Goal: Check status: Check status

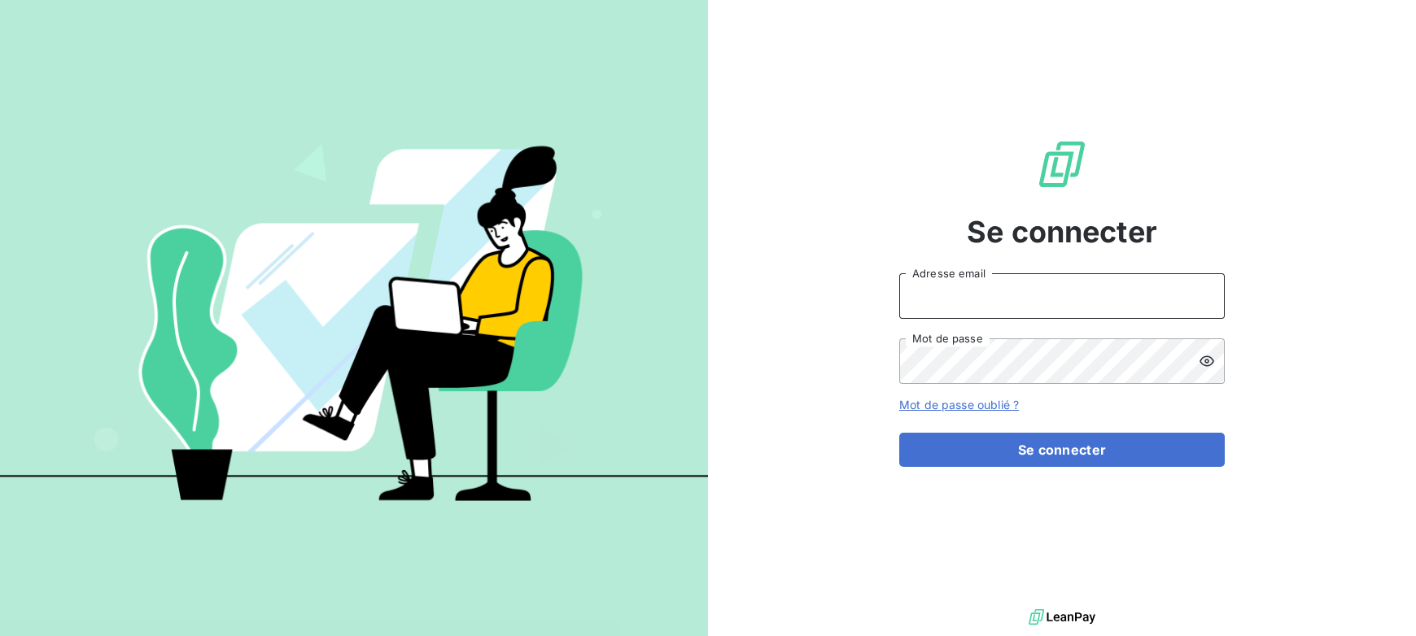
type input "[PERSON_NAME][EMAIL_ADDRESS][DOMAIN_NAME]"
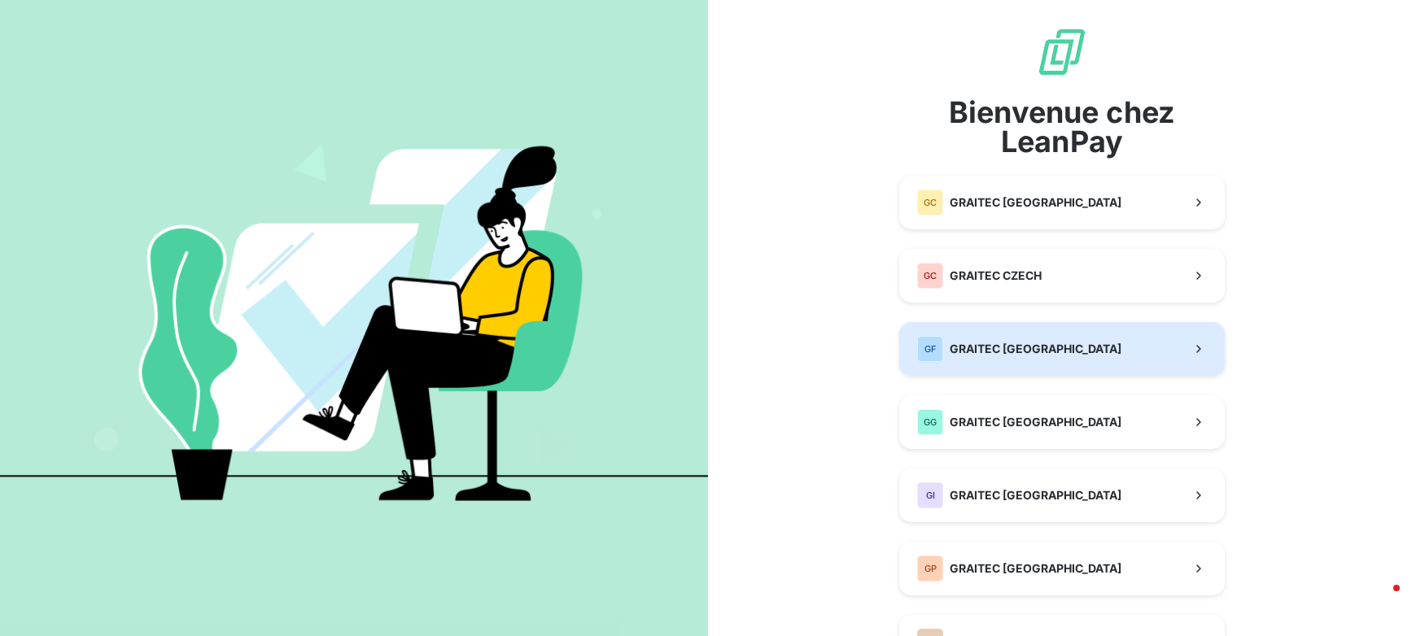
click at [1016, 351] on span "GRAITEC [GEOGRAPHIC_DATA]" at bounding box center [1036, 349] width 172 height 16
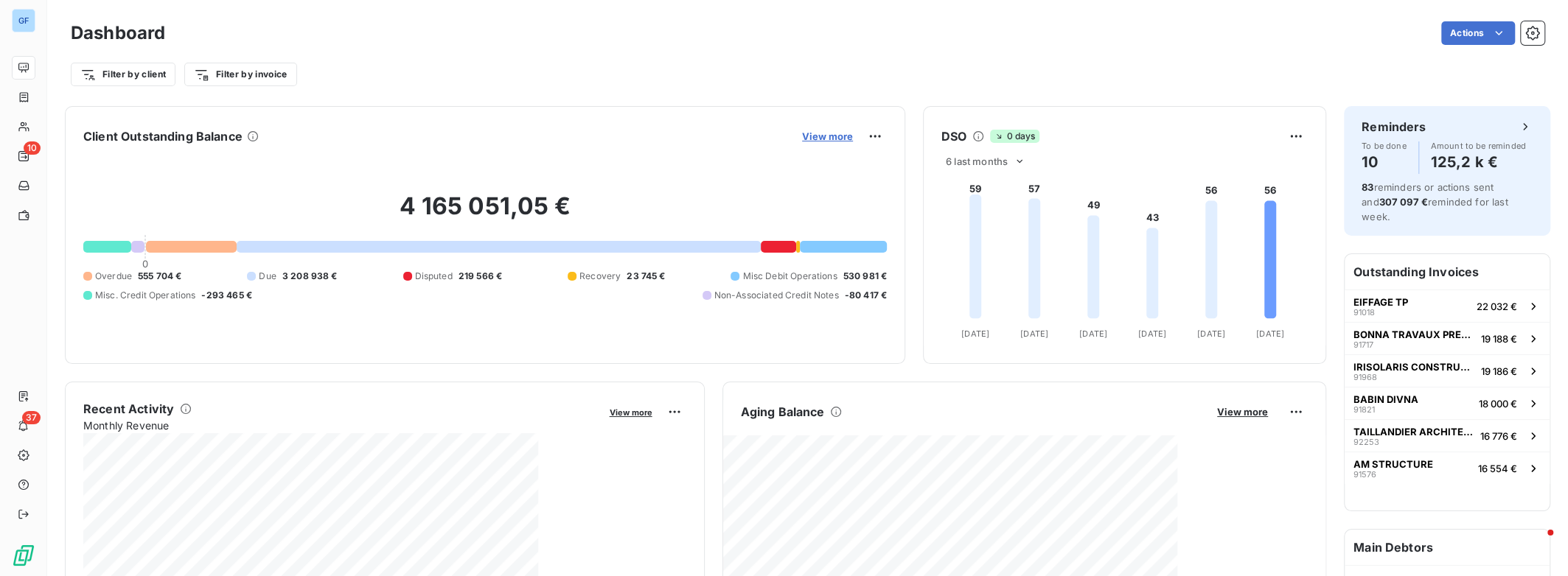
click at [832, 140] on span "View more" at bounding box center [827, 136] width 51 height 12
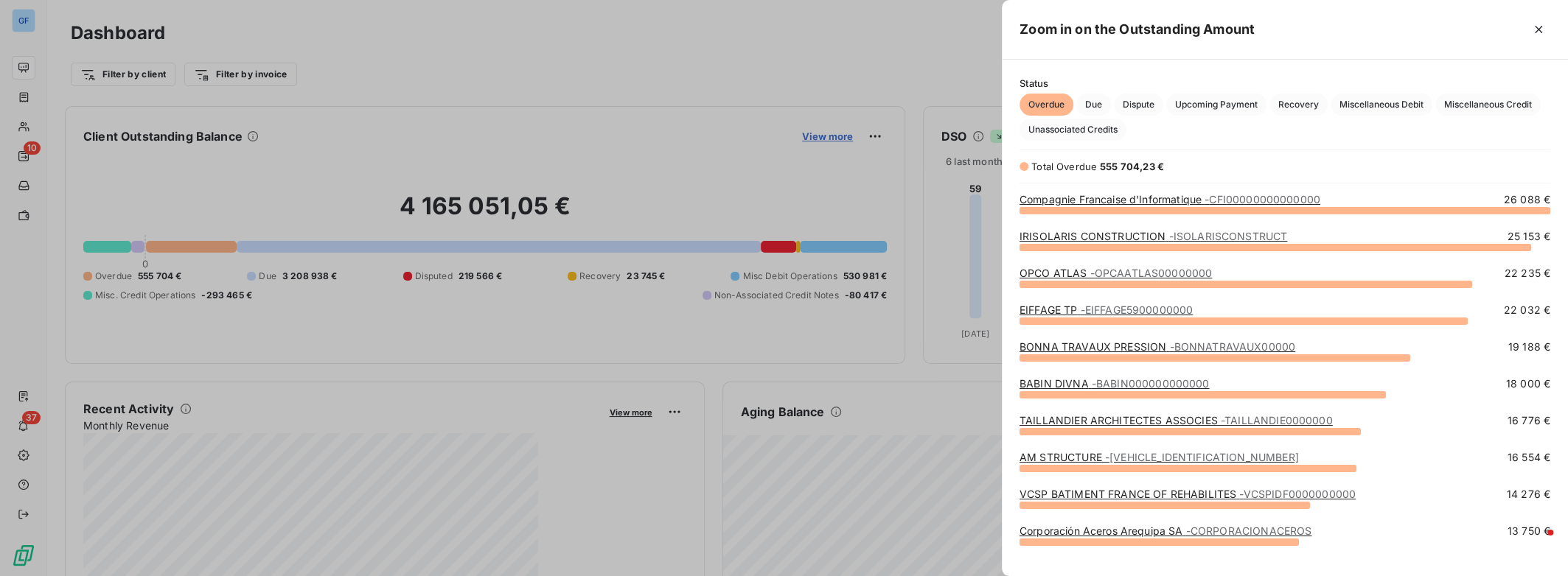
scroll to position [356, 554]
click at [24, 97] on div at bounding box center [784, 288] width 1568 height 576
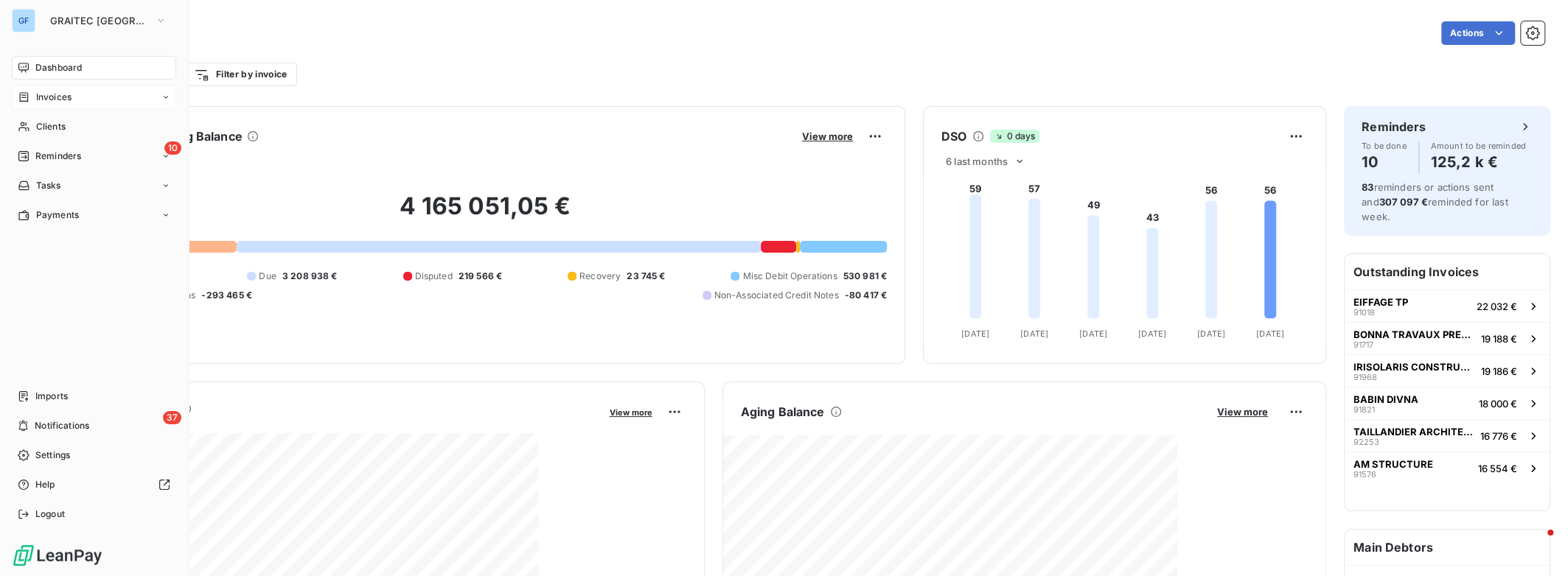
click at [50, 95] on span "Invoices" at bounding box center [53, 97] width 35 height 14
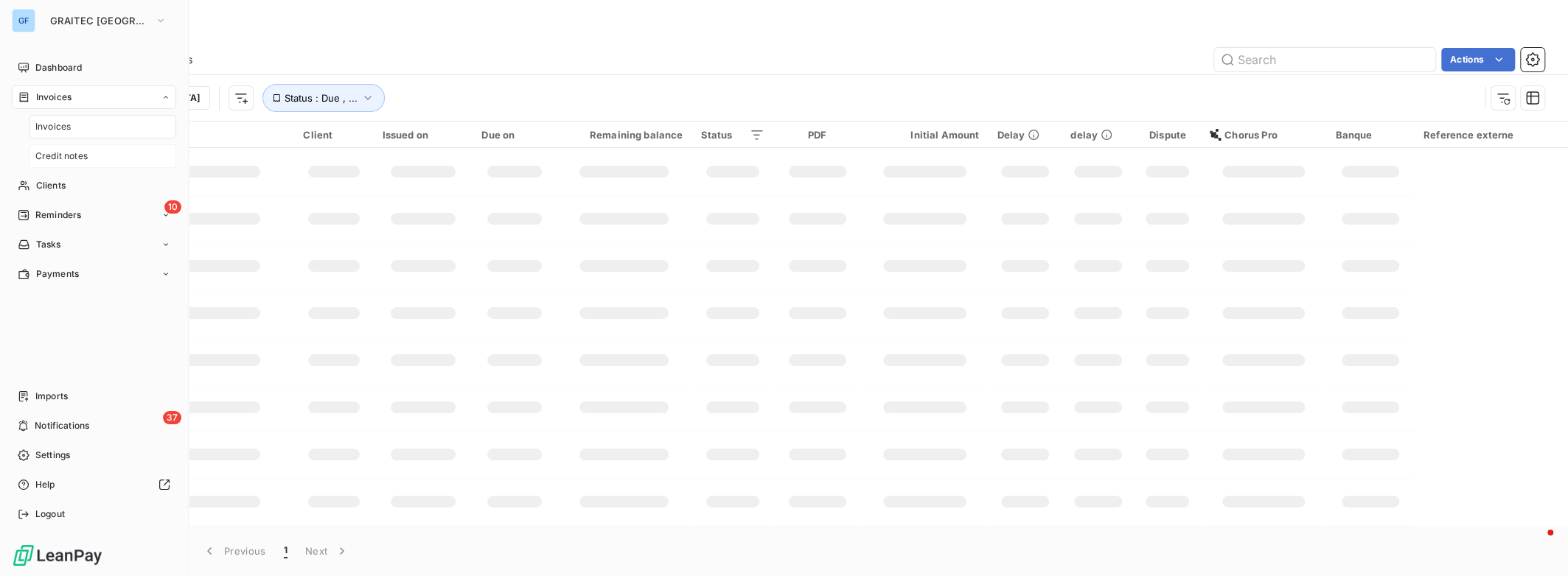
click at [91, 156] on div "Credit notes" at bounding box center [103, 156] width 147 height 24
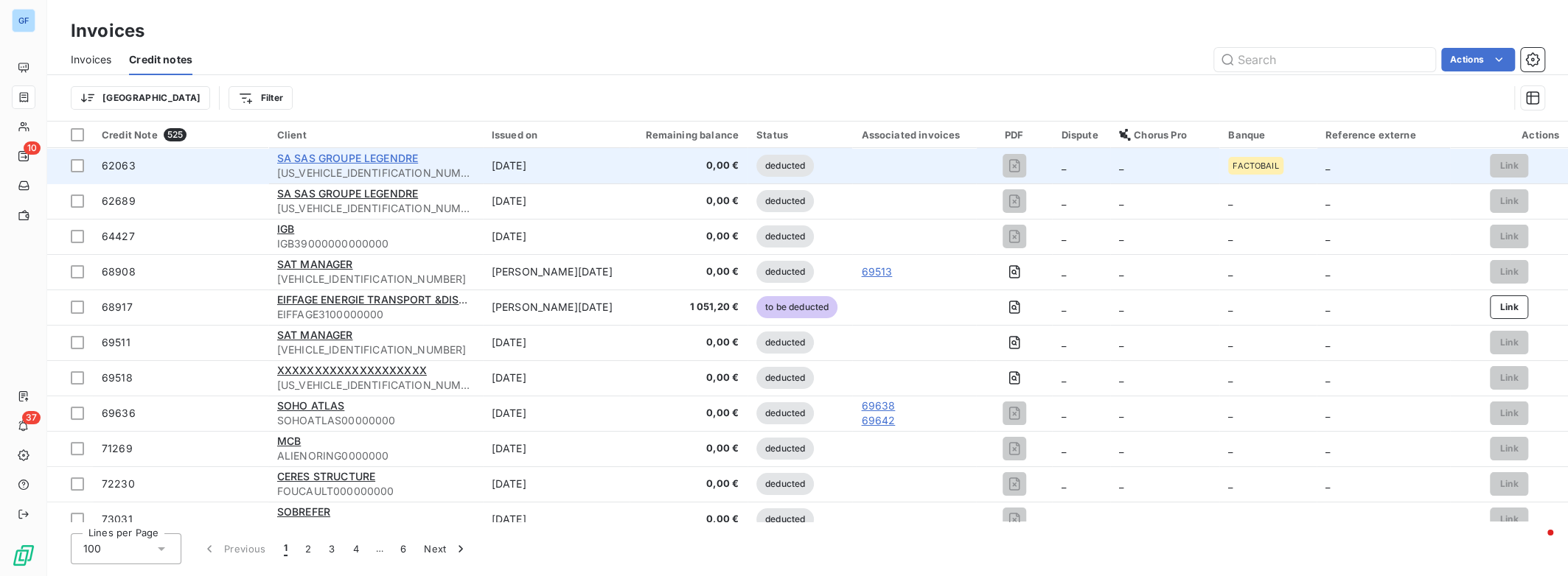
click at [374, 159] on span "SA SAS GROUPE LEGENDRE" at bounding box center [347, 158] width 140 height 13
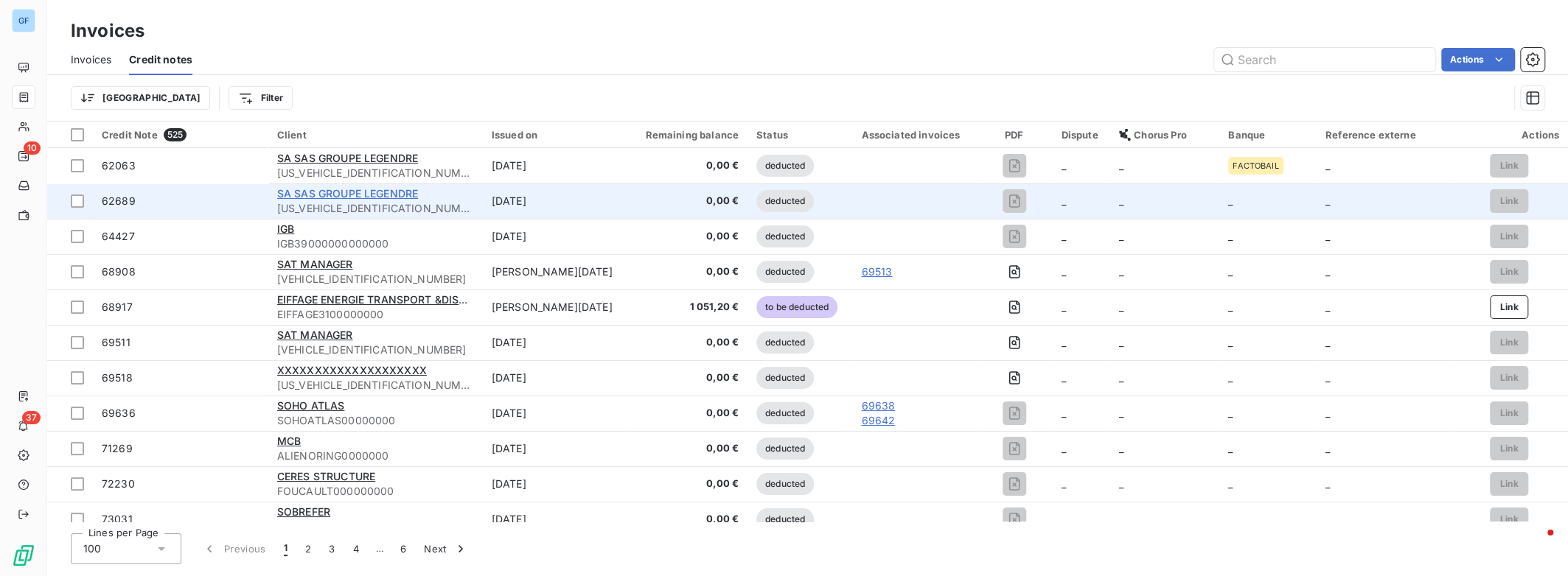
click at [391, 193] on span "SA SAS GROUPE LEGENDRE" at bounding box center [347, 194] width 140 height 13
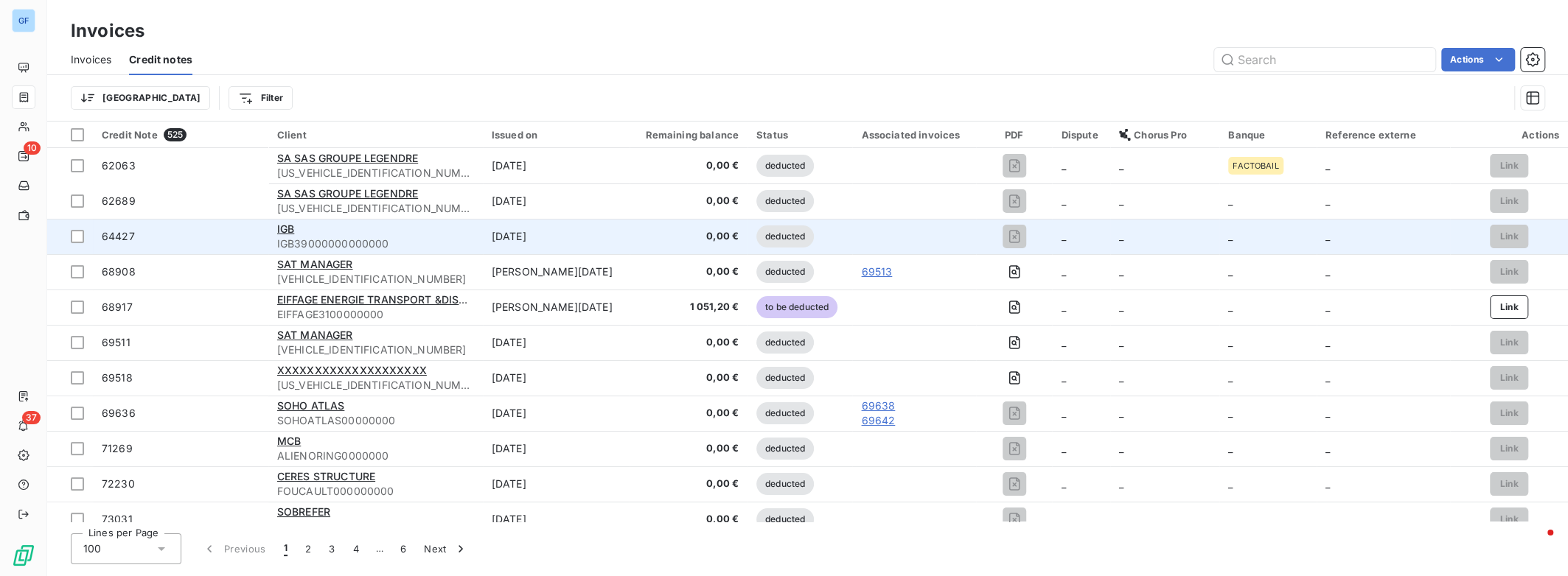
click at [341, 232] on div "IGB" at bounding box center [375, 229] width 197 height 14
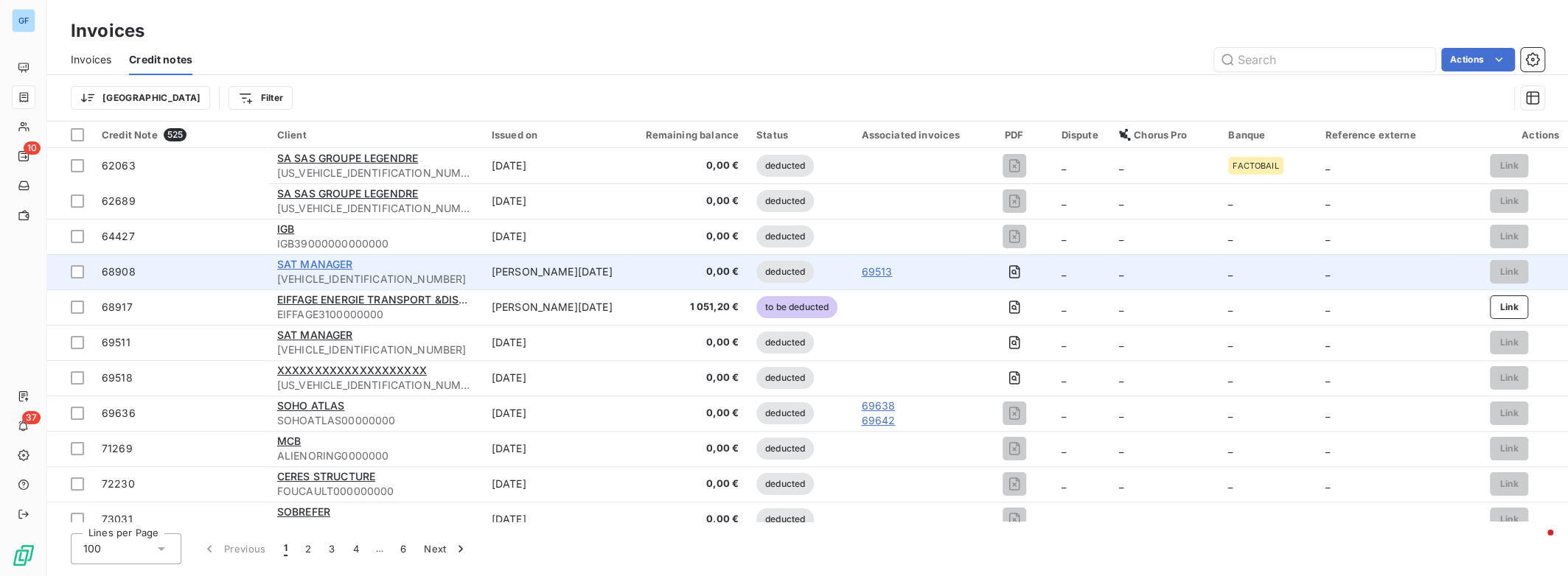
click at [348, 261] on span "SAT MANAGER" at bounding box center [315, 264] width 76 height 13
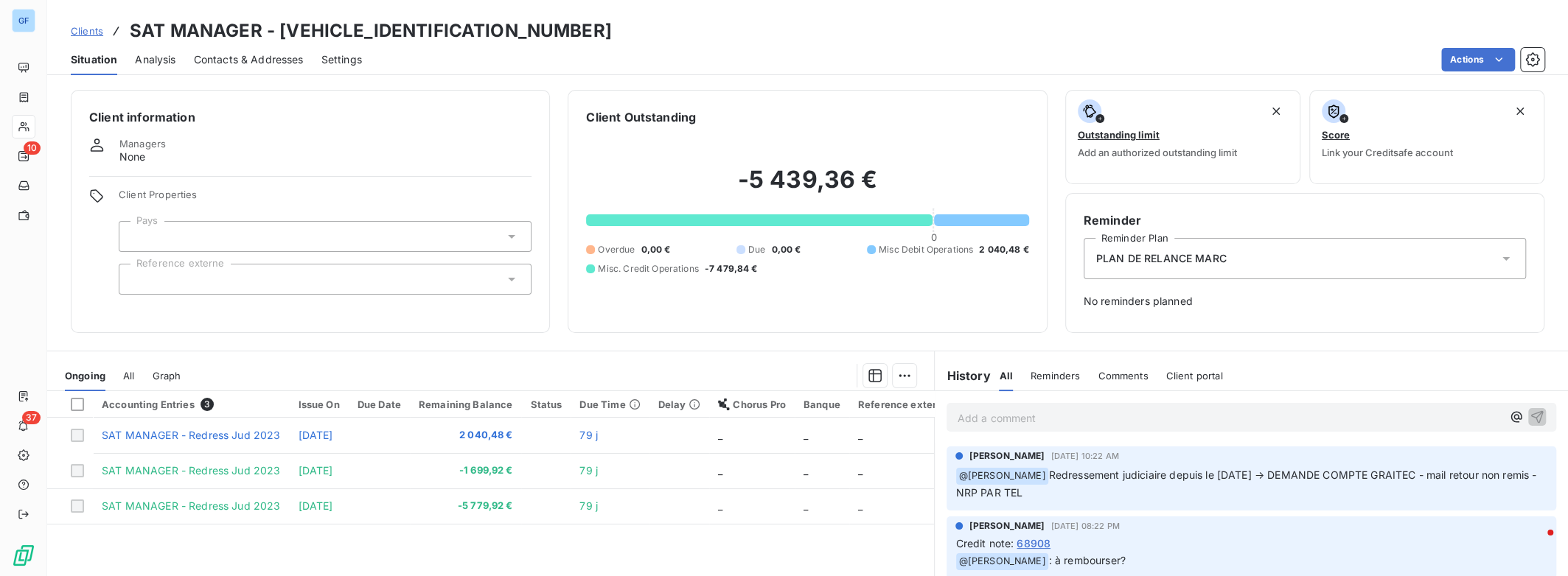
click at [348, 261] on div "Client Properties Pays Reference externe" at bounding box center [325, 241] width 413 height 106
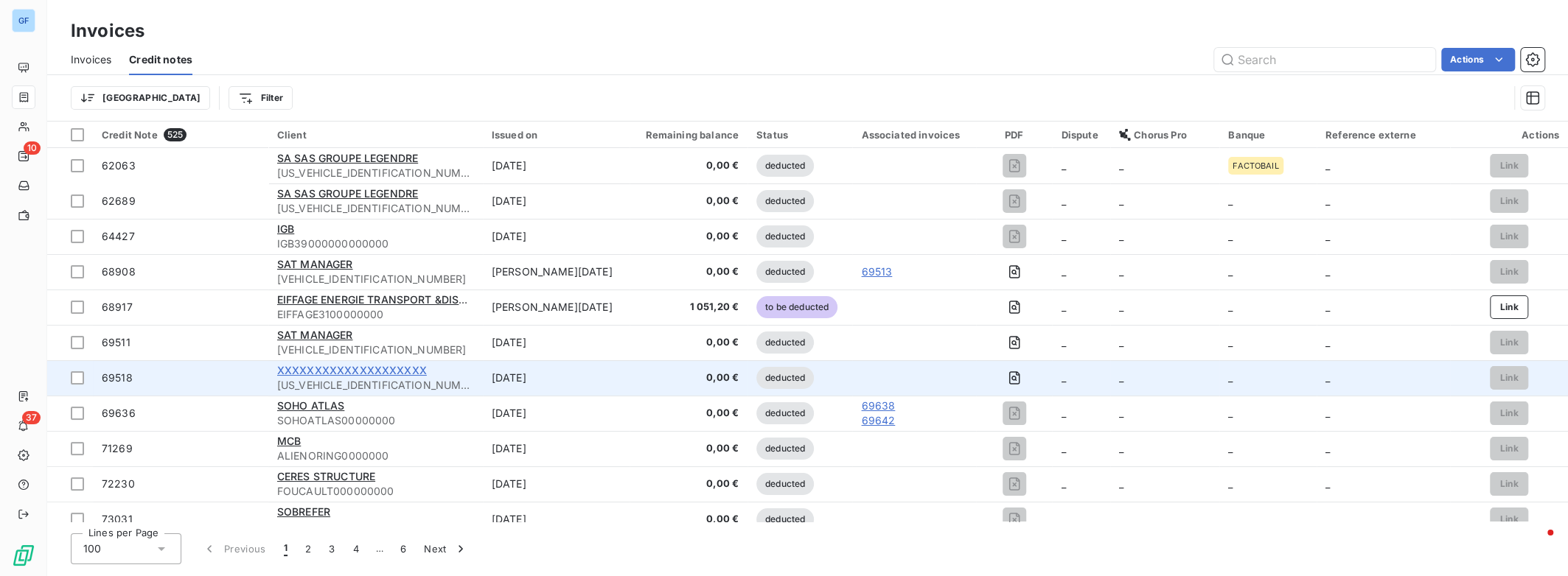
click at [418, 370] on span "XXXXXXXXXXXXXXXXXXXX" at bounding box center [351, 370] width 149 height 13
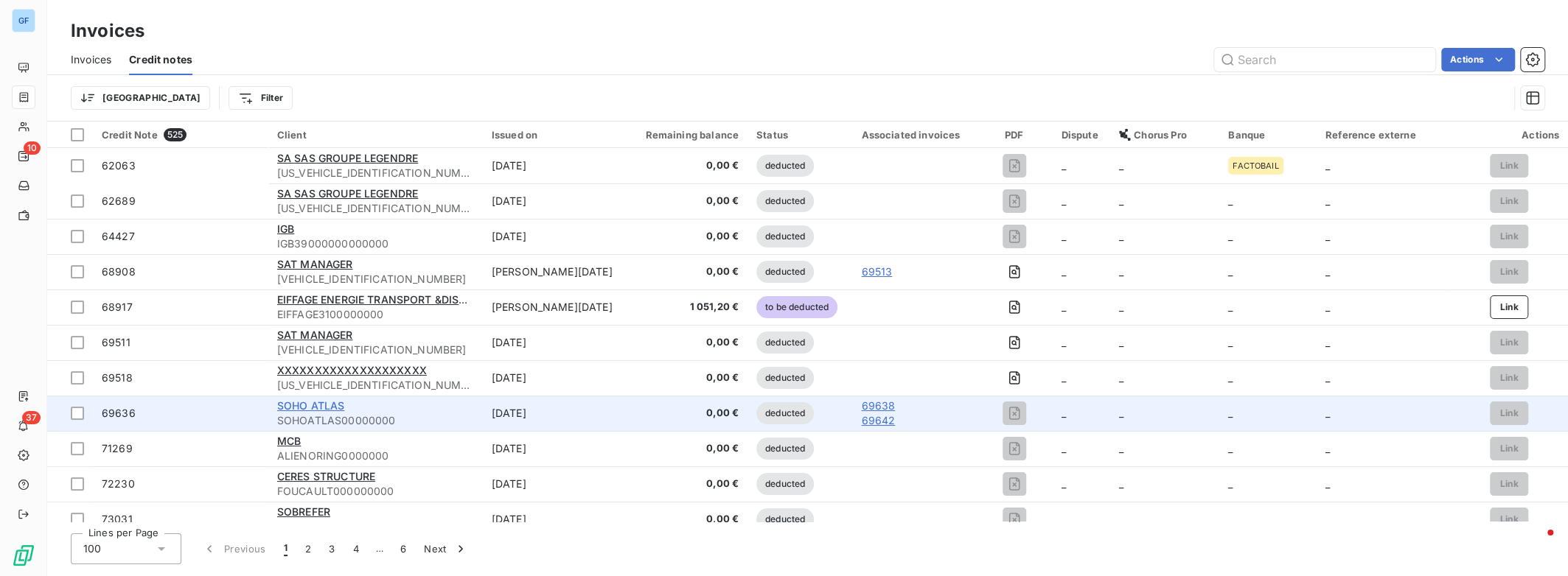
click at [341, 404] on span "SOHO ATLAS" at bounding box center [311, 406] width 68 height 13
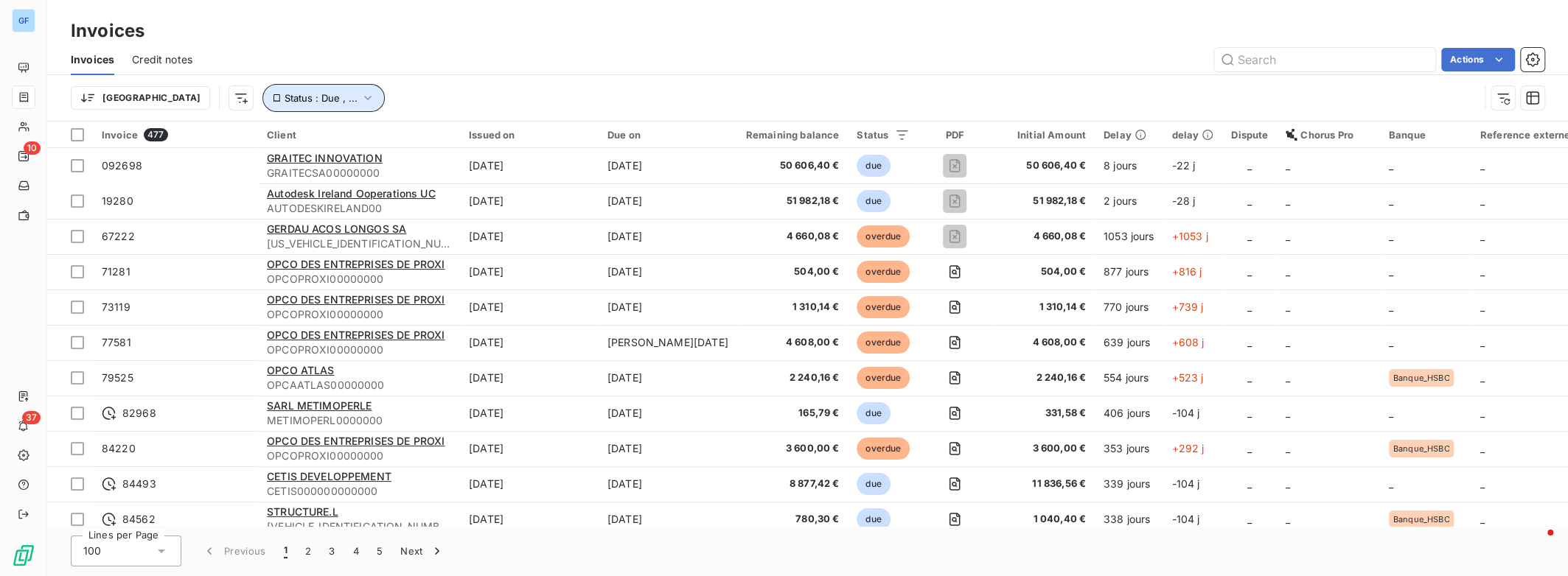
click at [361, 97] on icon "button" at bounding box center [368, 98] width 14 height 14
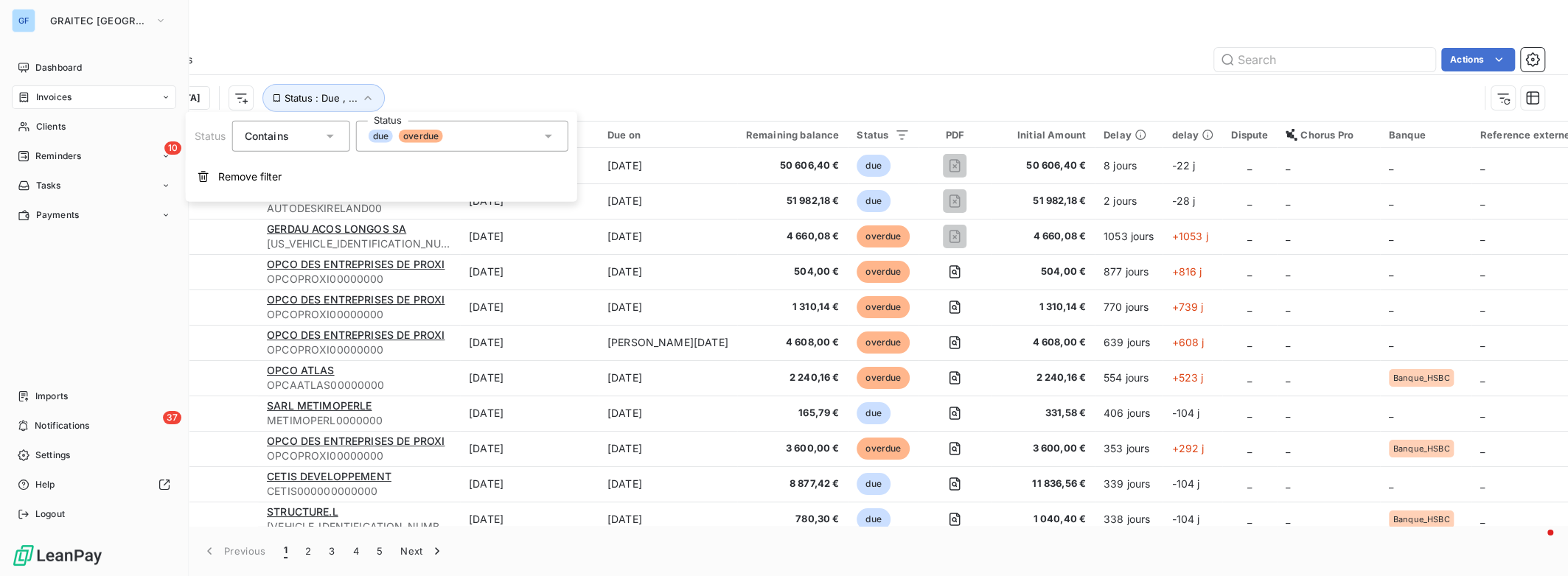
click at [48, 98] on span "Invoices" at bounding box center [53, 97] width 35 height 14
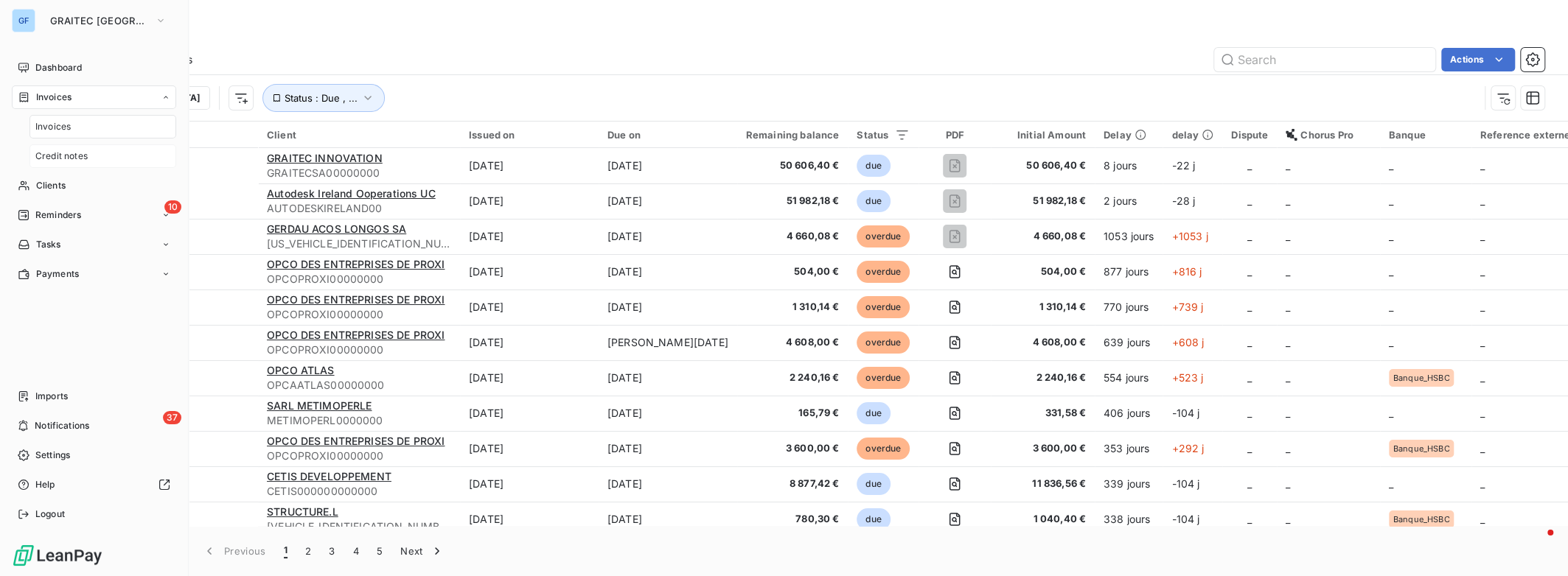
click at [71, 154] on span "Credit notes" at bounding box center [62, 156] width 53 height 14
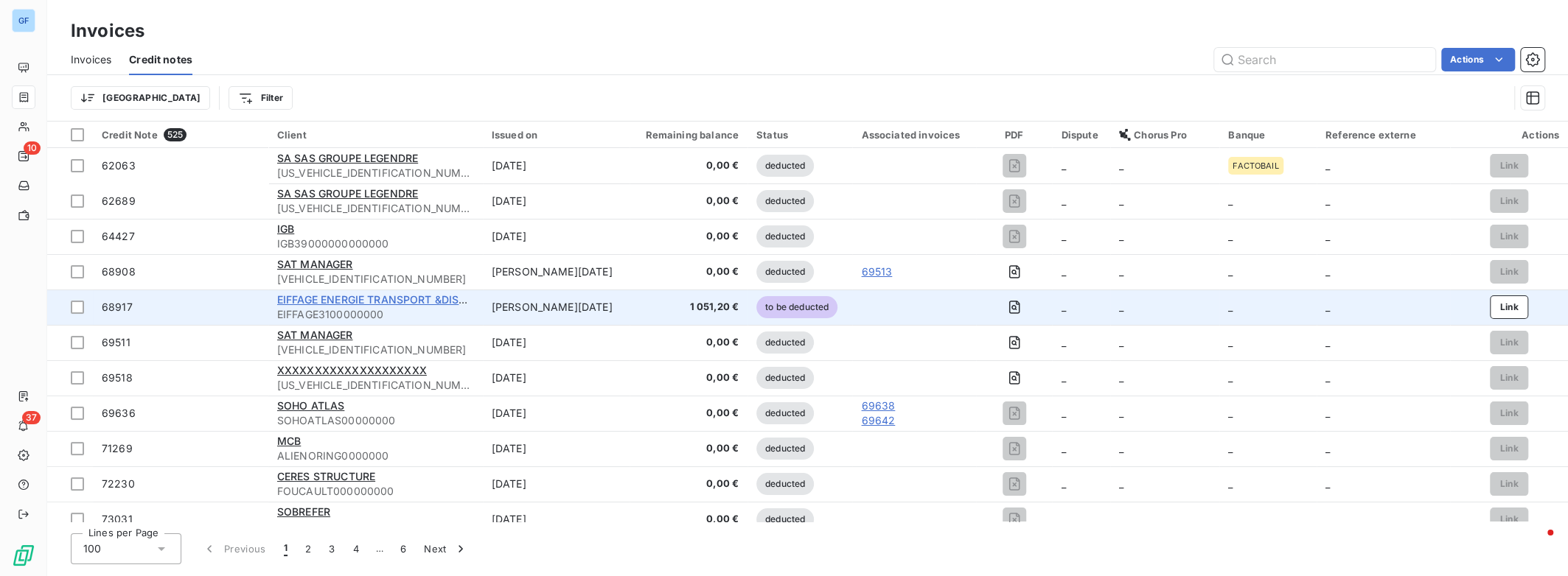
click at [443, 302] on span "EIFFAGE ENERGIE TRANSPORT &DISTRIBU" at bounding box center [383, 300] width 212 height 13
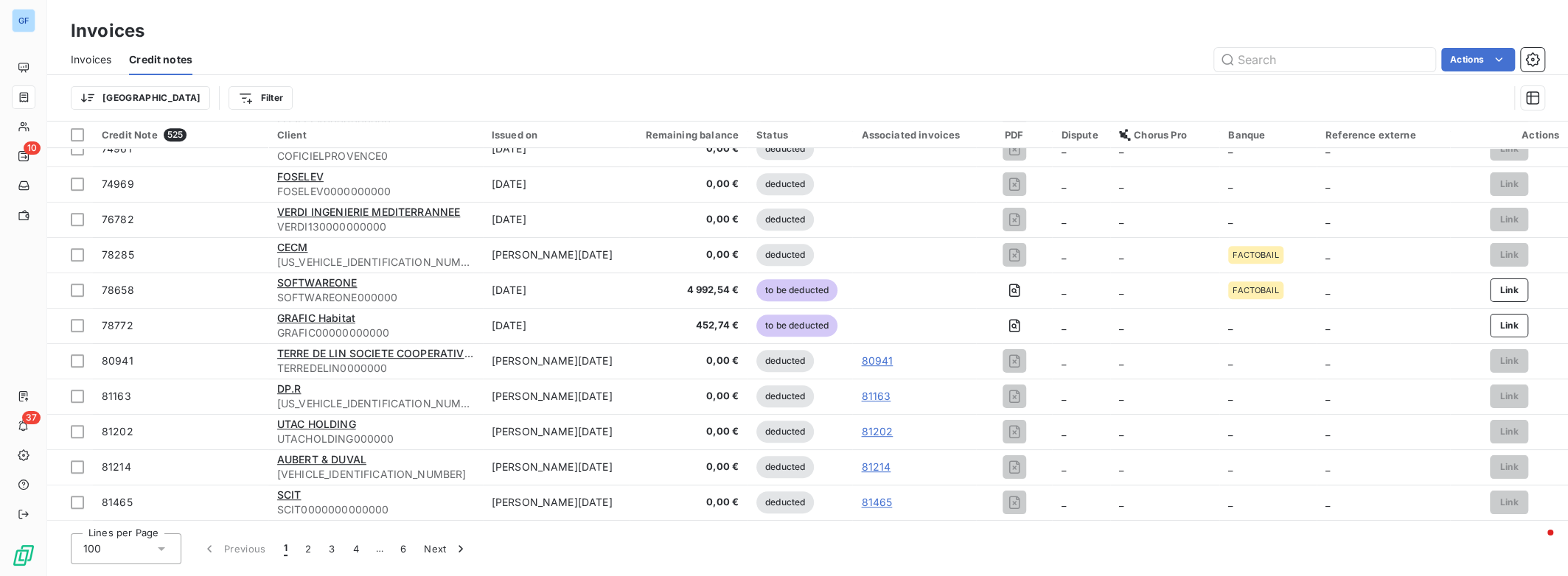
scroll to position [589, 0]
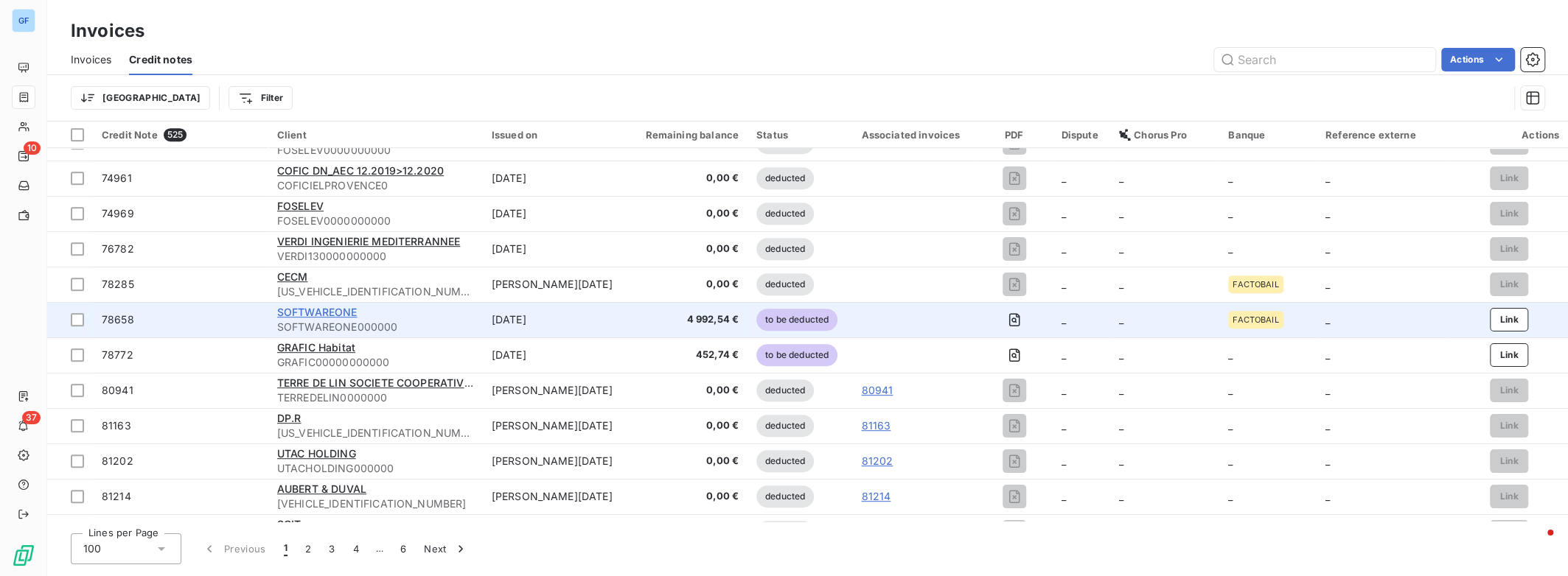
click at [351, 309] on span "SOFTWAREONE" at bounding box center [317, 312] width 81 height 13
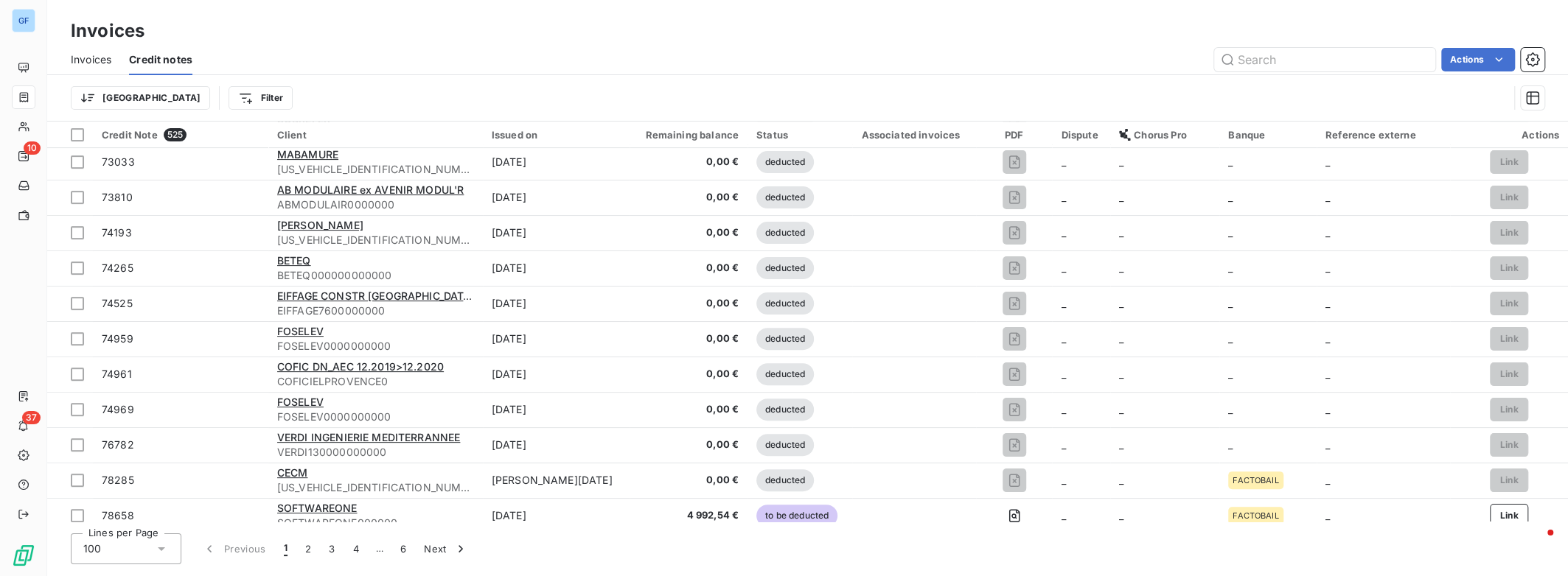
scroll to position [589, 0]
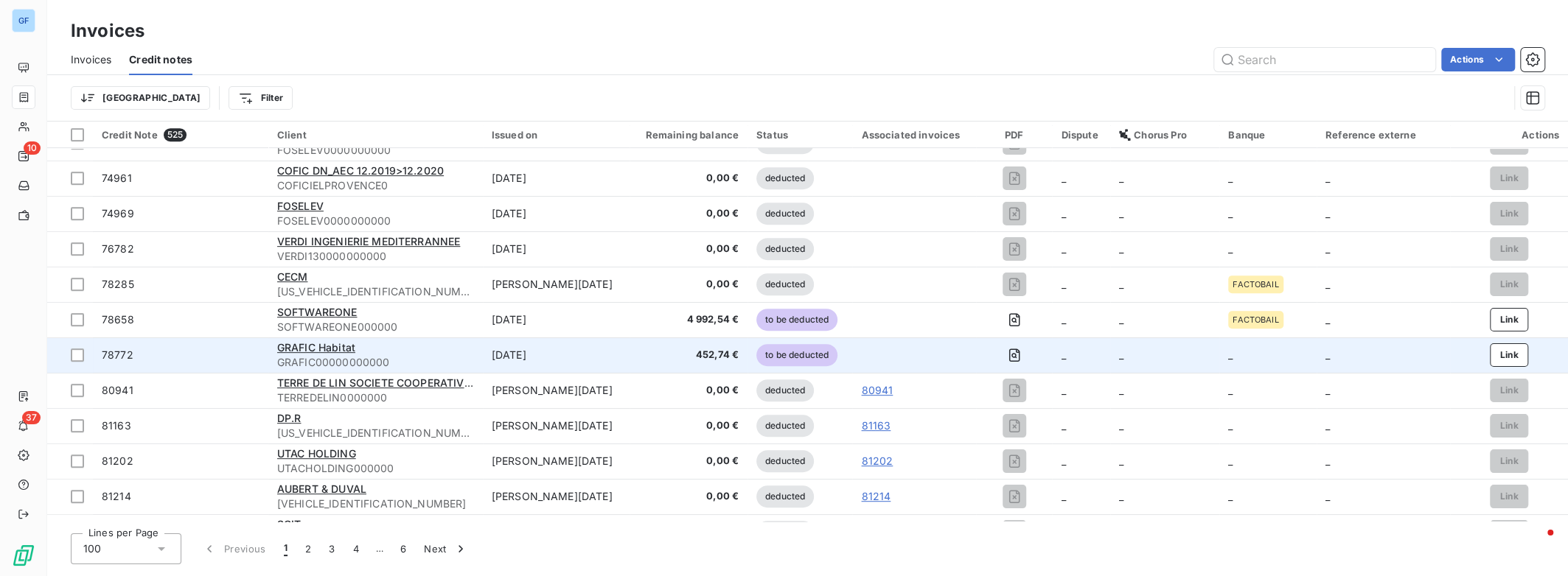
click at [527, 349] on td "[DATE]" at bounding box center [556, 355] width 147 height 35
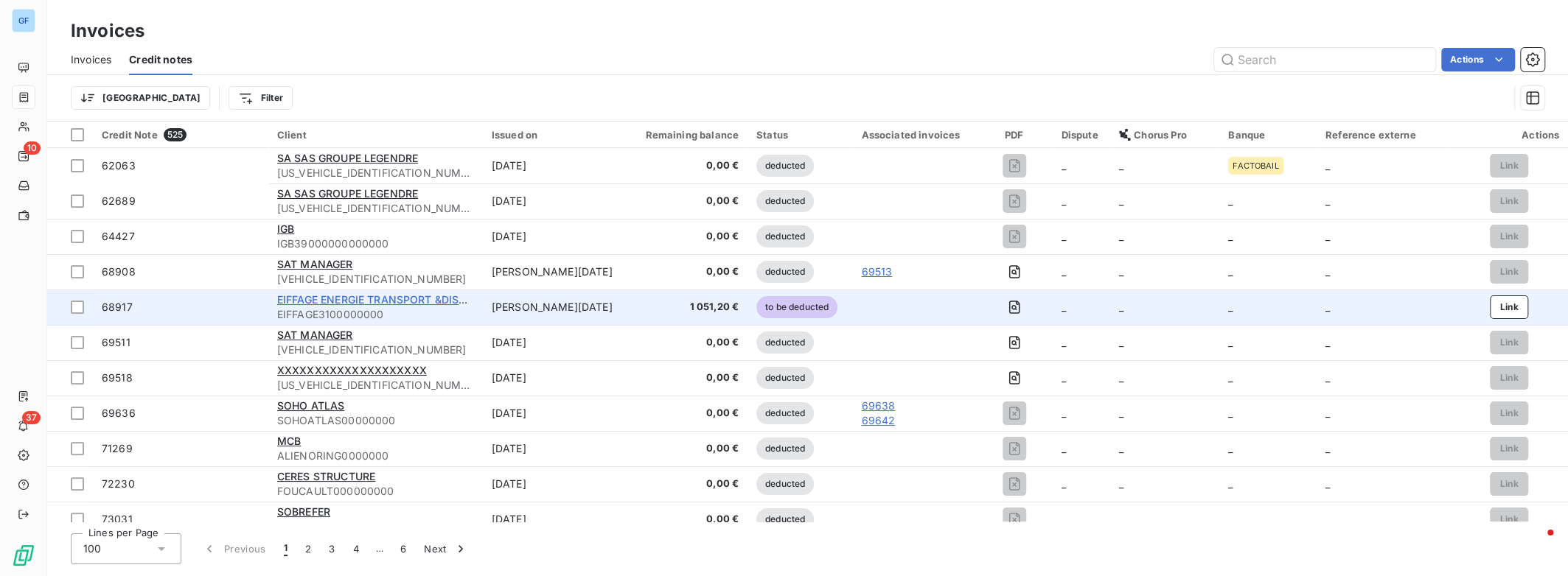
click at [413, 299] on span "EIFFAGE ENERGIE TRANSPORT &DISTRIBU" at bounding box center [383, 300] width 212 height 13
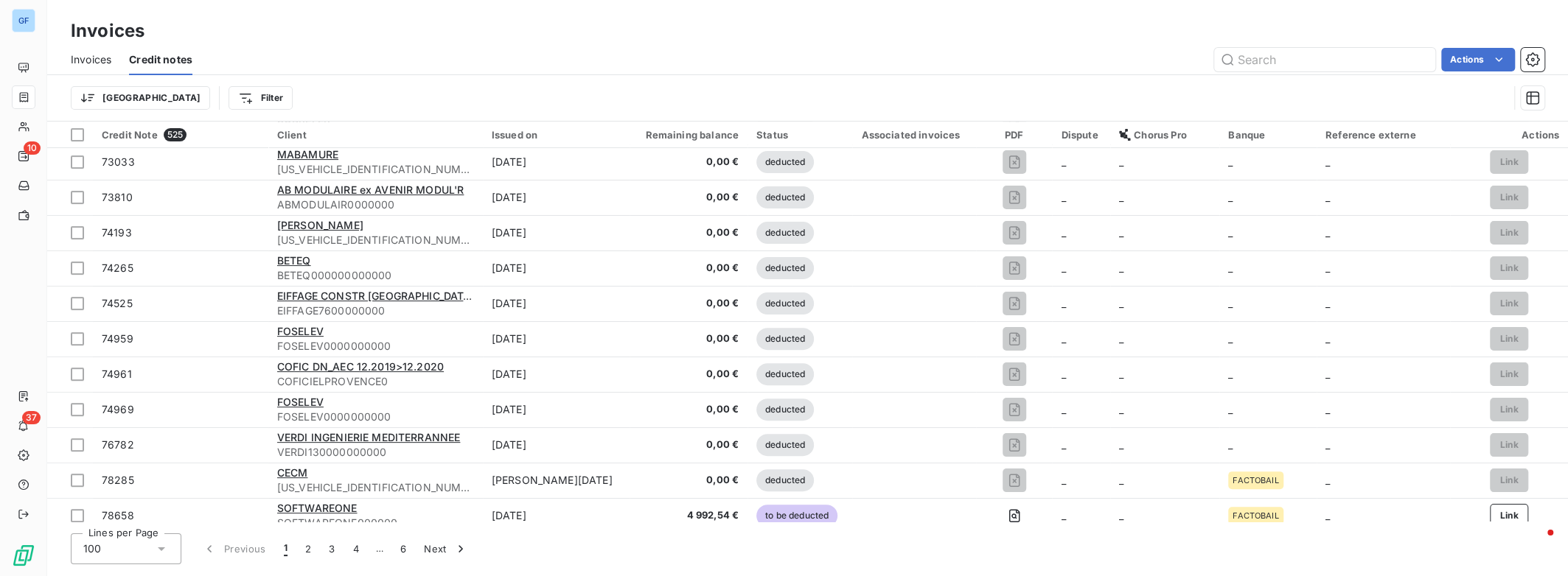
scroll to position [589, 0]
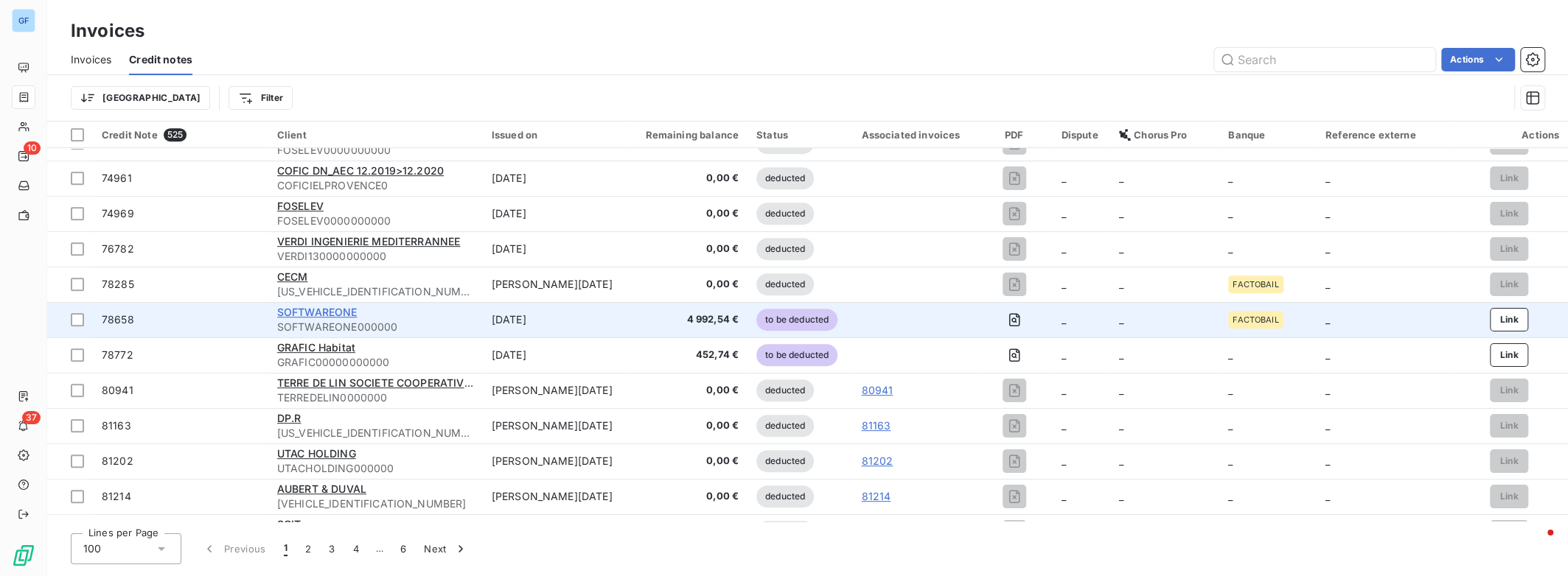
click at [358, 314] on span "SOFTWAREONE" at bounding box center [317, 312] width 81 height 13
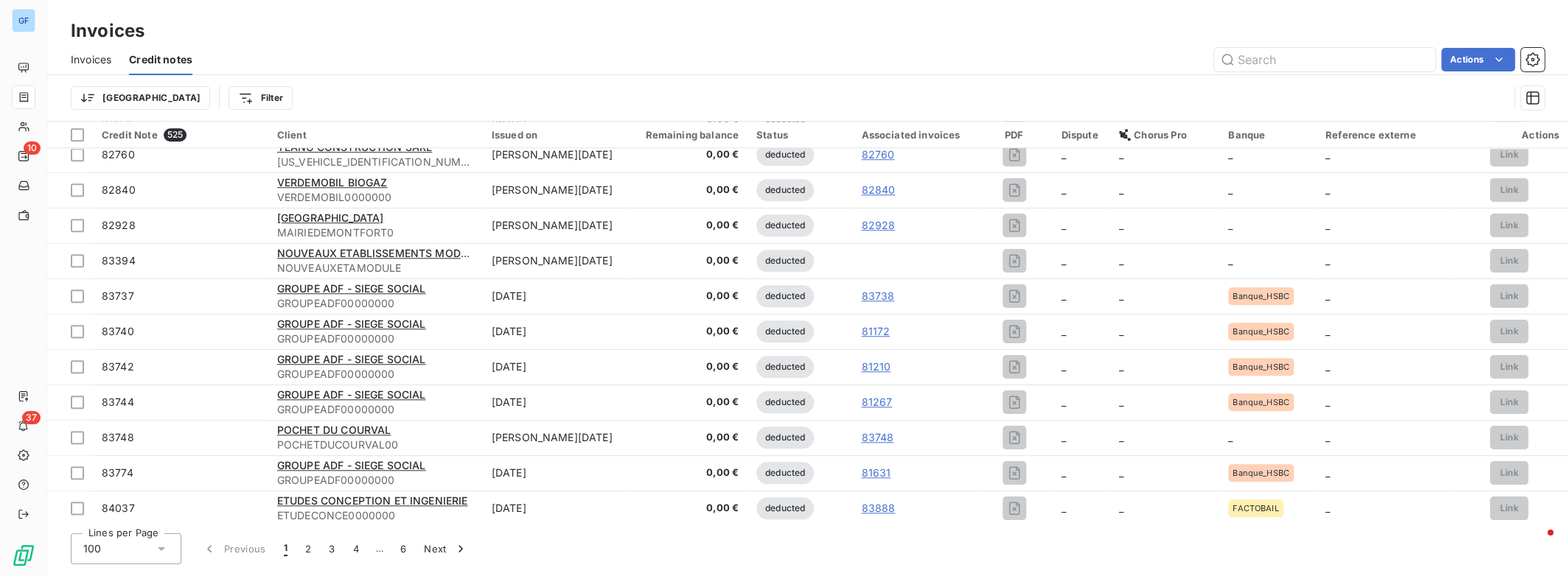
scroll to position [1375, 0]
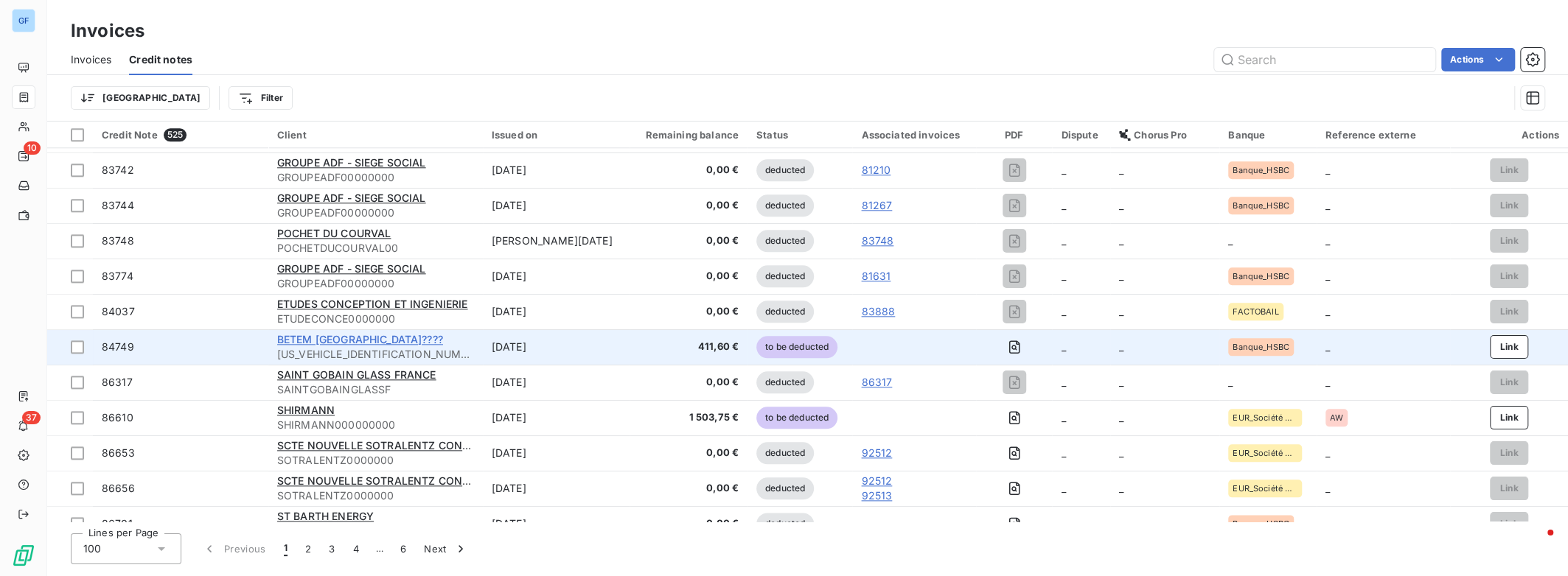
click at [354, 343] on span "BETEM [GEOGRAPHIC_DATA]????" at bounding box center [360, 340] width 166 height 13
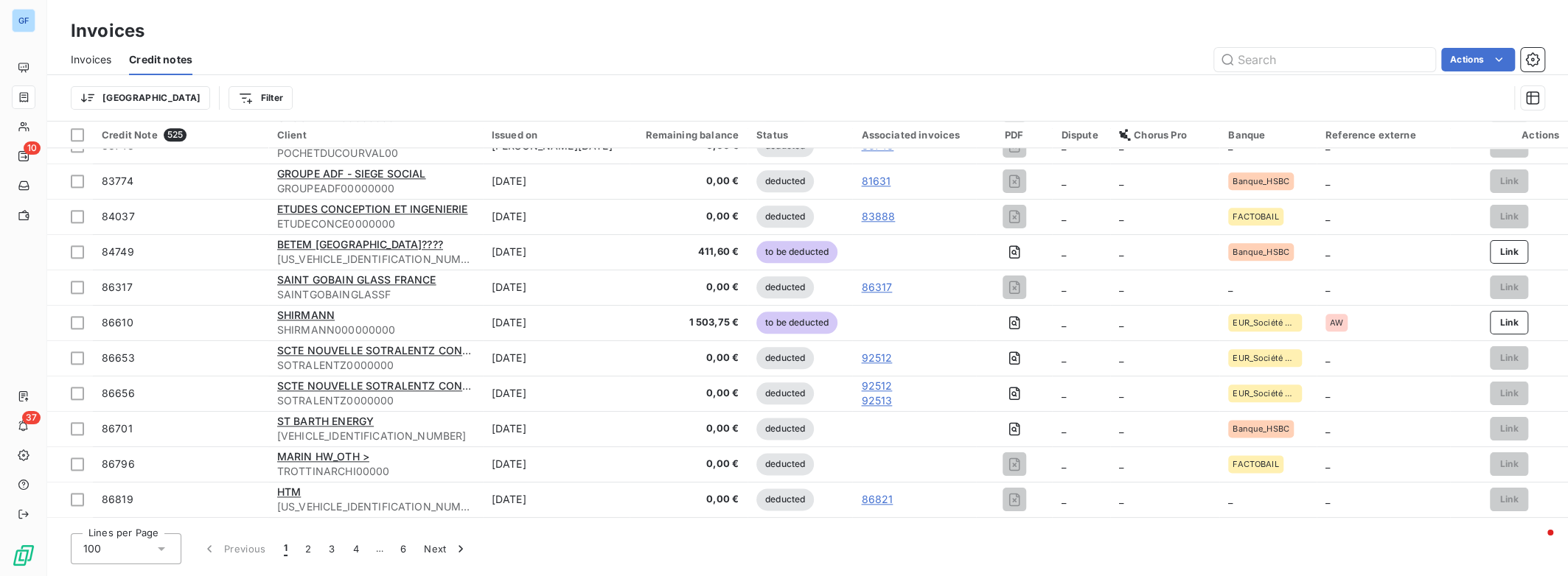
scroll to position [1572, 0]
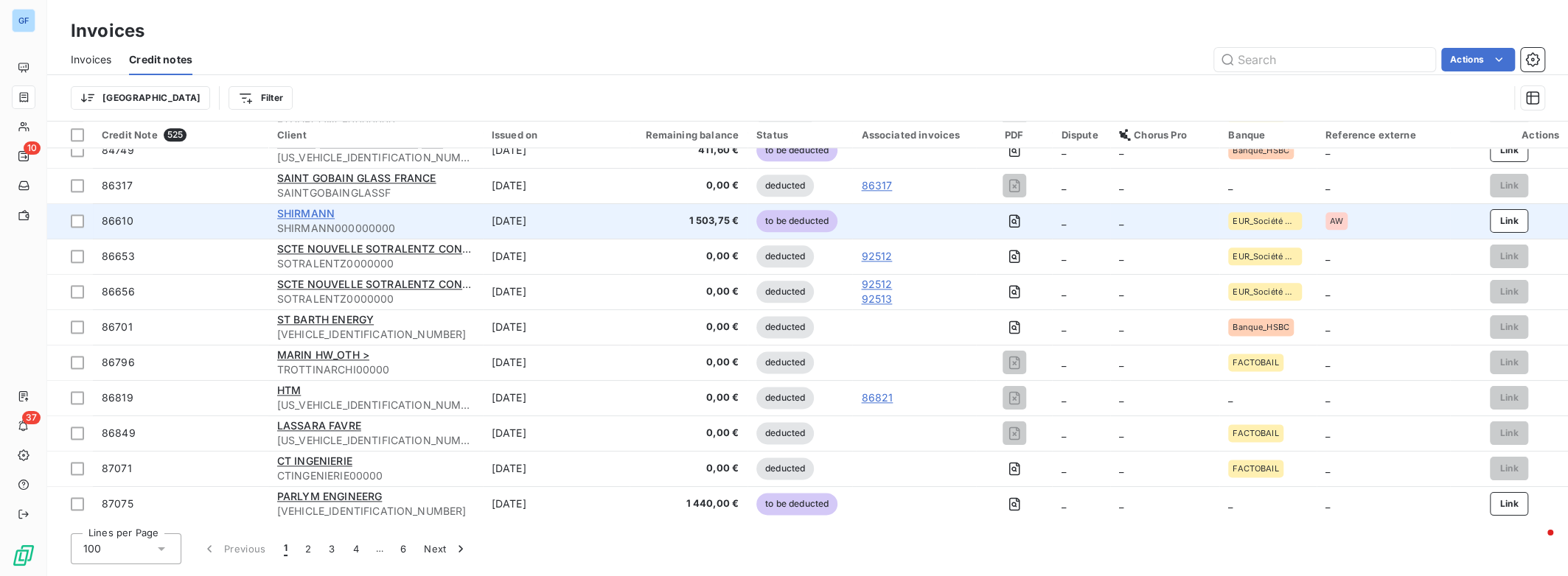
click at [323, 215] on span "SHIRMANN" at bounding box center [305, 214] width 57 height 13
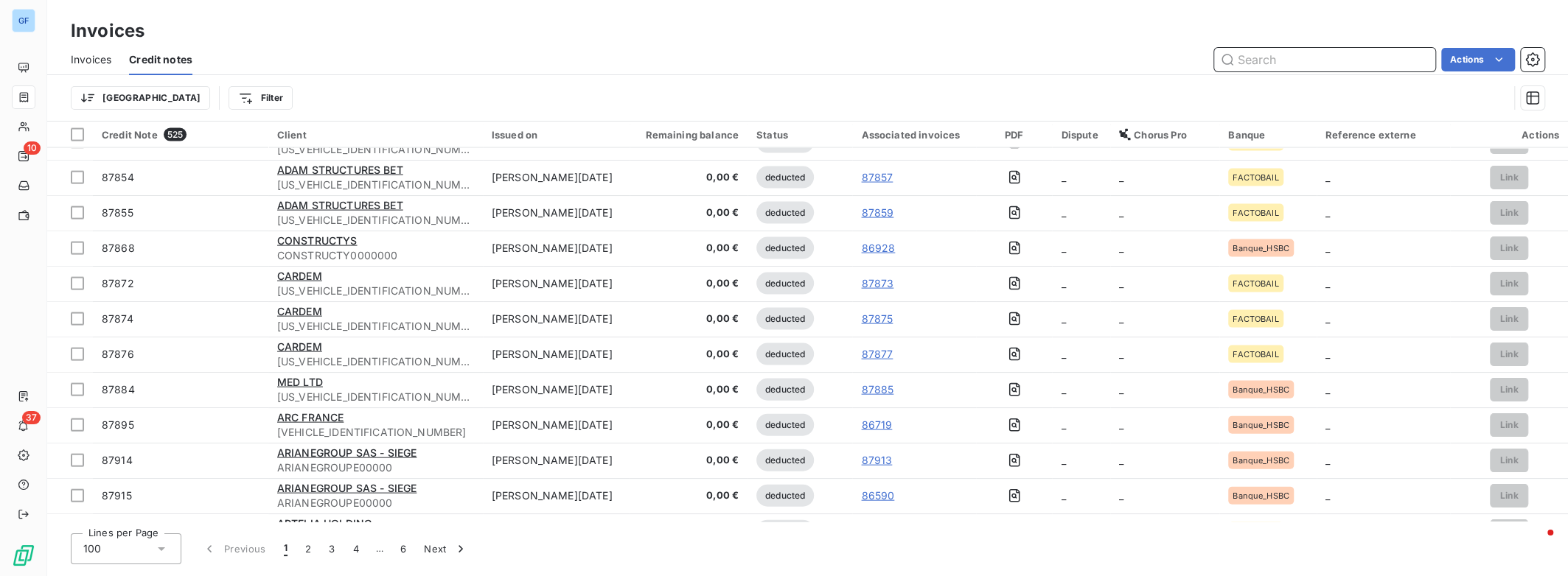
scroll to position [3163, 0]
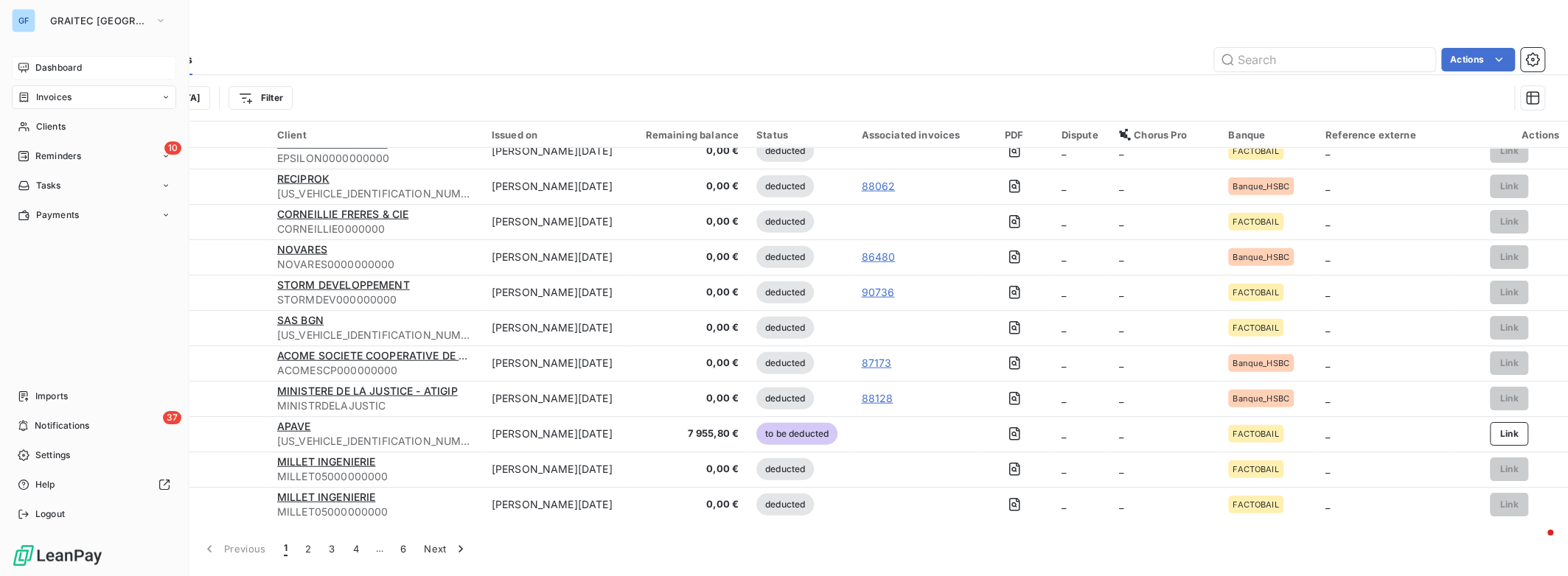
click at [48, 69] on span "Dashboard" at bounding box center [58, 68] width 46 height 14
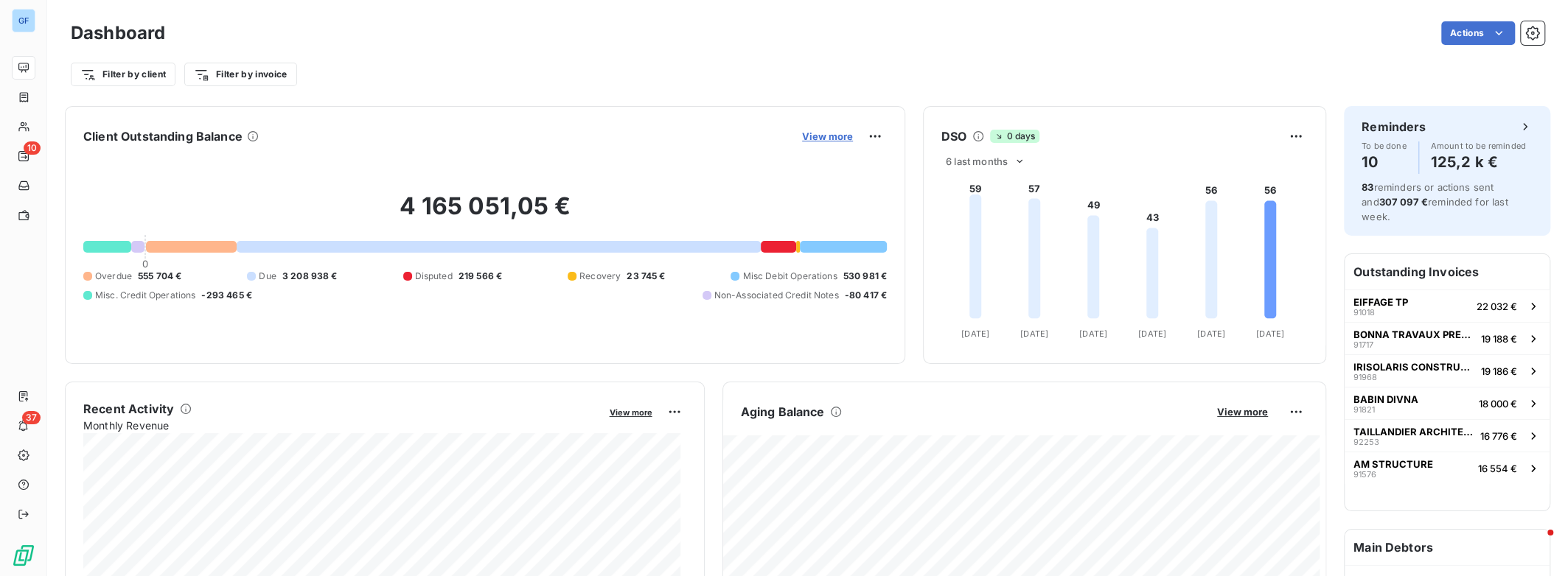
click at [818, 130] on span "View more" at bounding box center [827, 136] width 51 height 12
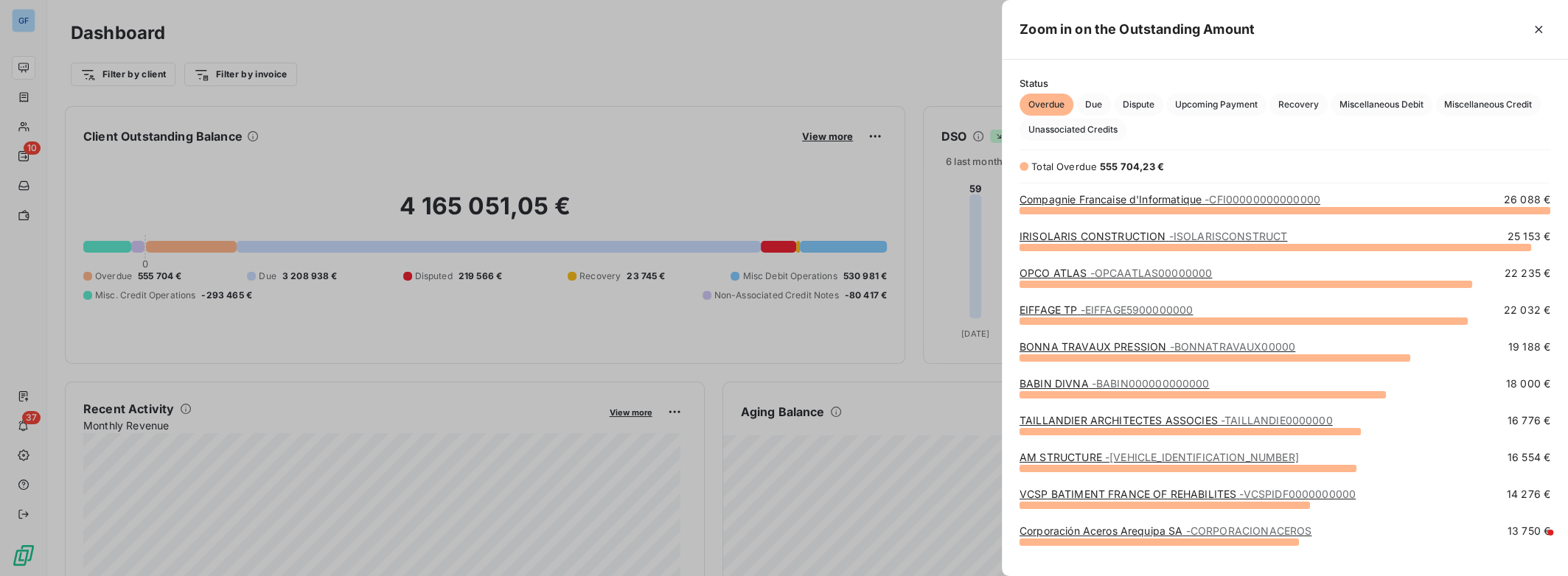
scroll to position [356, 554]
click at [1282, 102] on span "Miscellaneous Debit" at bounding box center [1381, 104] width 101 height 22
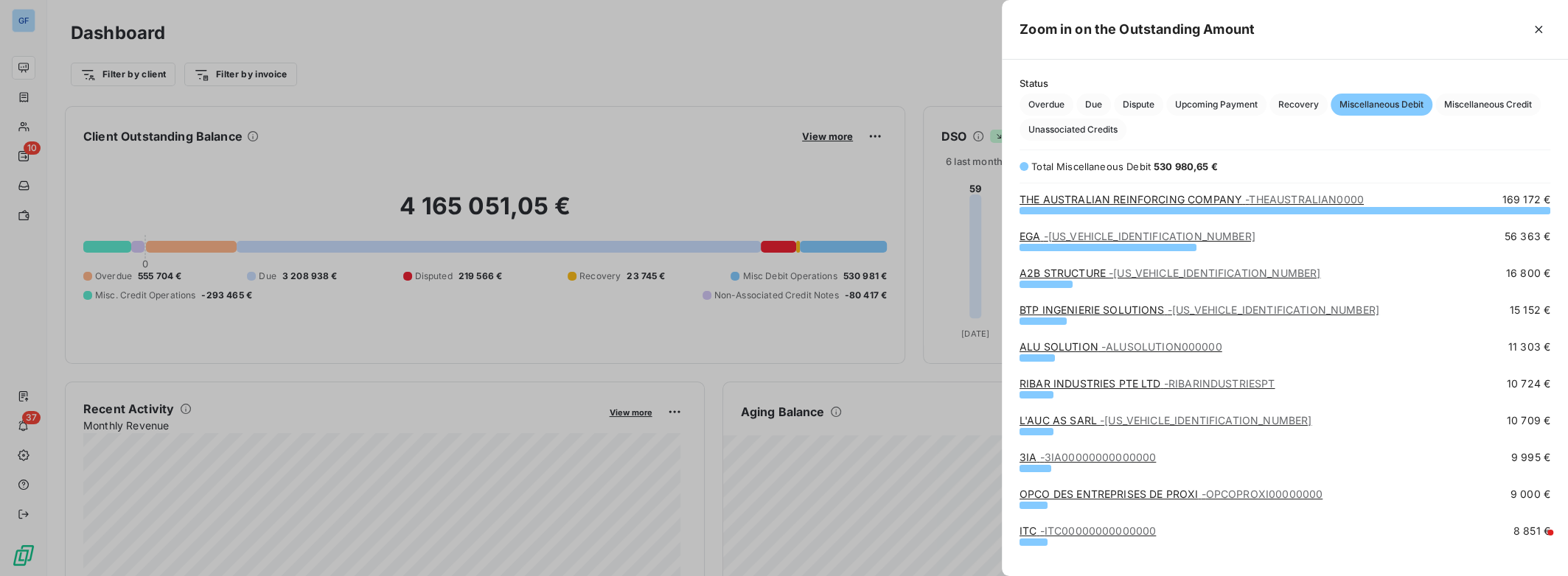
click at [1054, 314] on link "BTP INGENIERIE SOLUTIONS - [US_VEHICLE_IDENTIFICATION_NUMBER]" at bounding box center [1198, 310] width 360 height 13
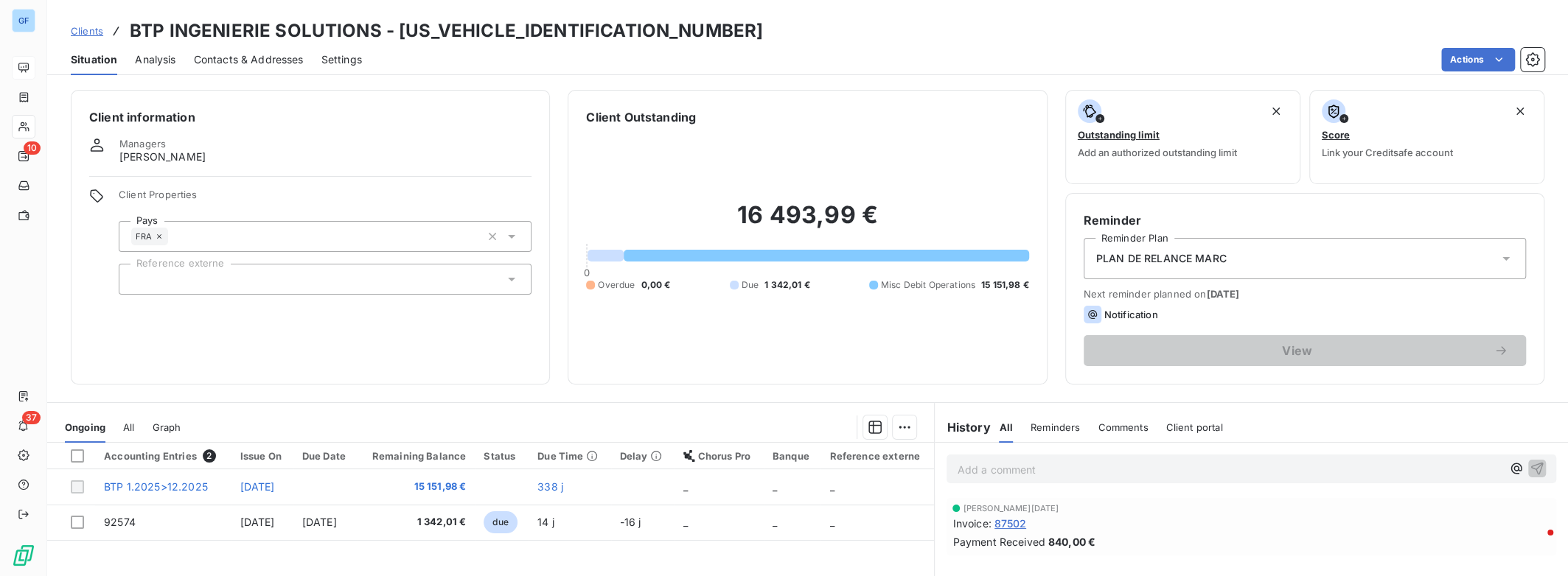
scroll to position [194, 0]
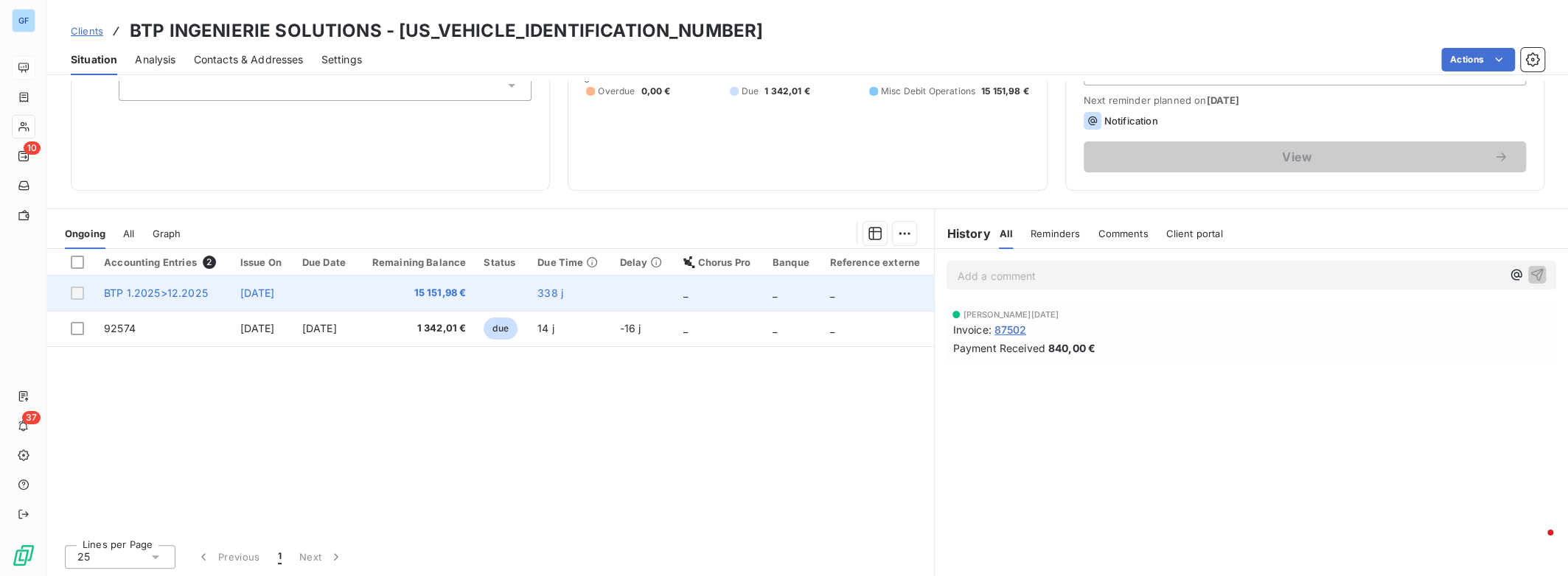
click at [269, 287] on span "[DATE]" at bounding box center [257, 293] width 34 height 13
click at [176, 289] on span "BTP 1.2025>12.2025" at bounding box center [156, 293] width 104 height 13
click at [135, 288] on span "BTP 1.2025>12.2025" at bounding box center [156, 293] width 104 height 13
click at [71, 290] on div at bounding box center [77, 293] width 14 height 14
click at [78, 294] on div at bounding box center [77, 293] width 14 height 14
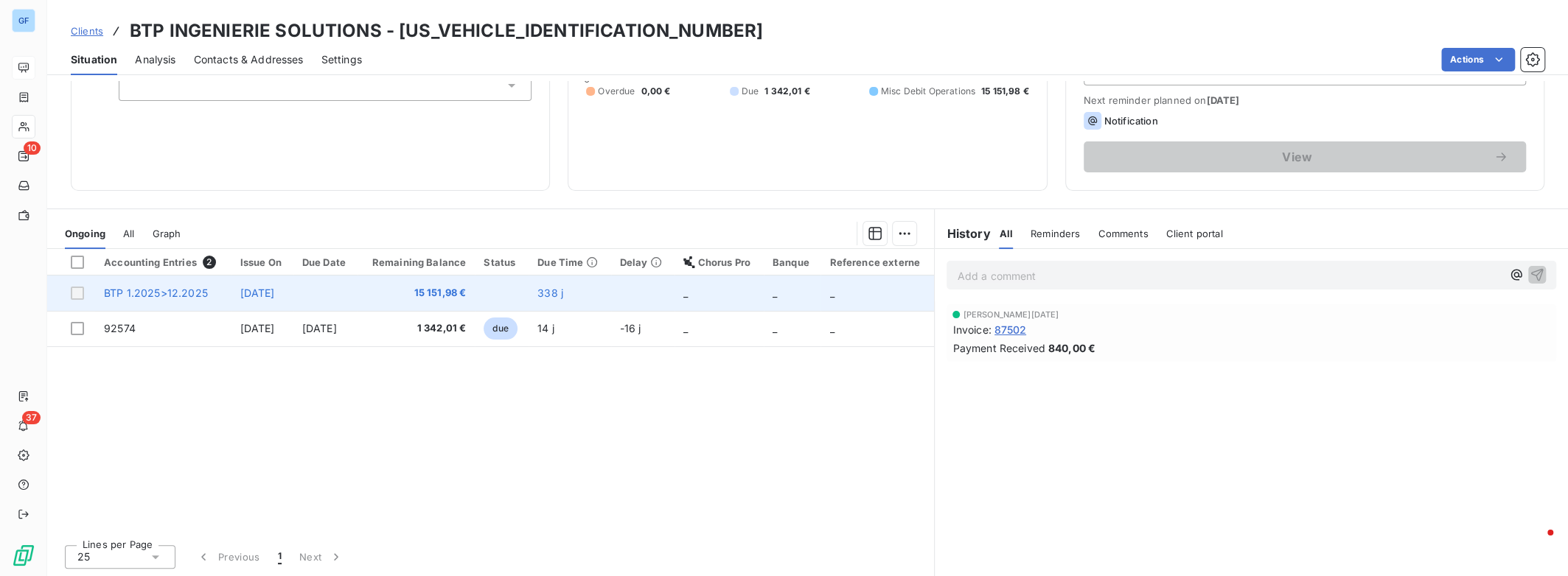
click at [137, 294] on span "BTP 1.2025>12.2025" at bounding box center [156, 293] width 104 height 13
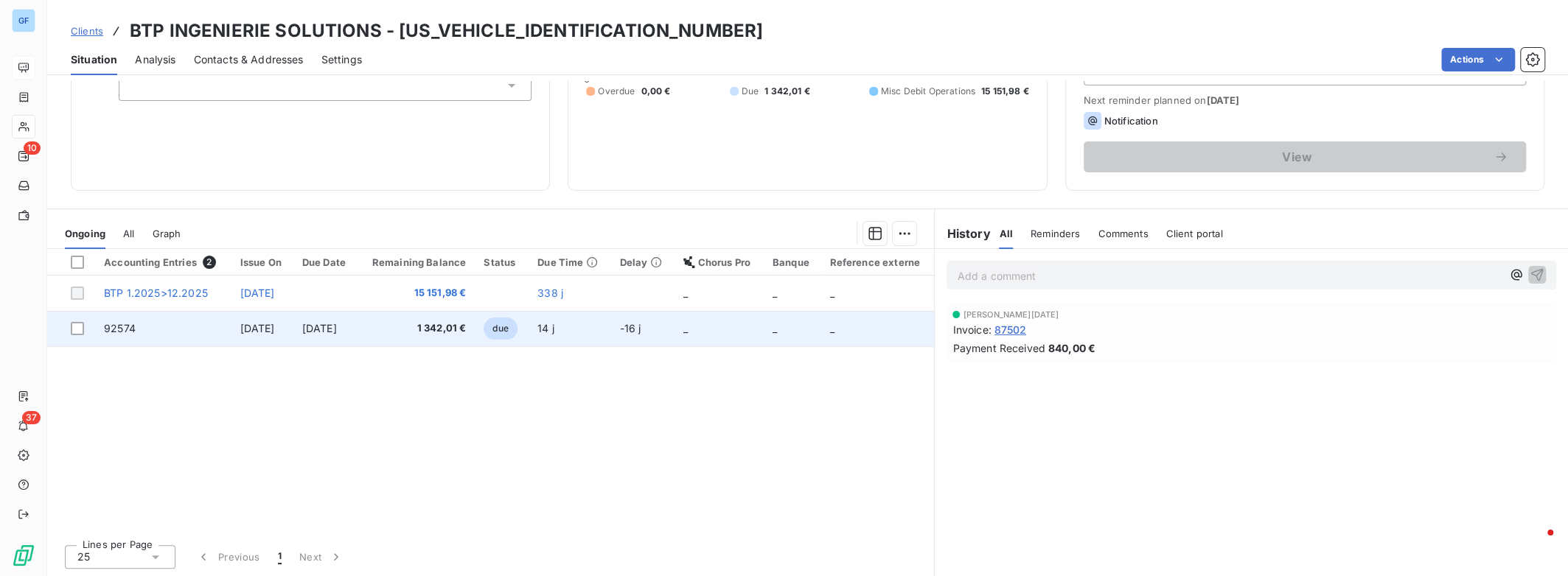
click at [123, 326] on span "92574" at bounding box center [120, 329] width 32 height 13
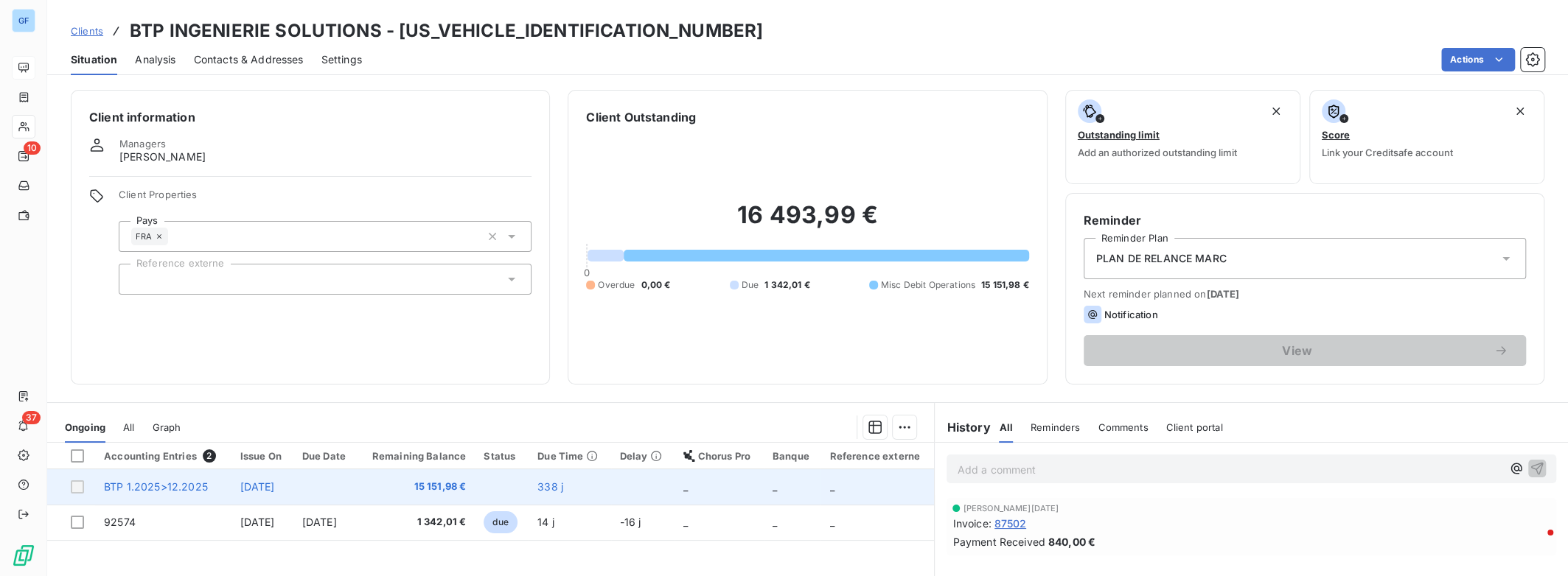
click at [270, 491] on span "[DATE]" at bounding box center [257, 487] width 34 height 13
click at [461, 487] on span "15 151,98 €" at bounding box center [416, 487] width 100 height 14
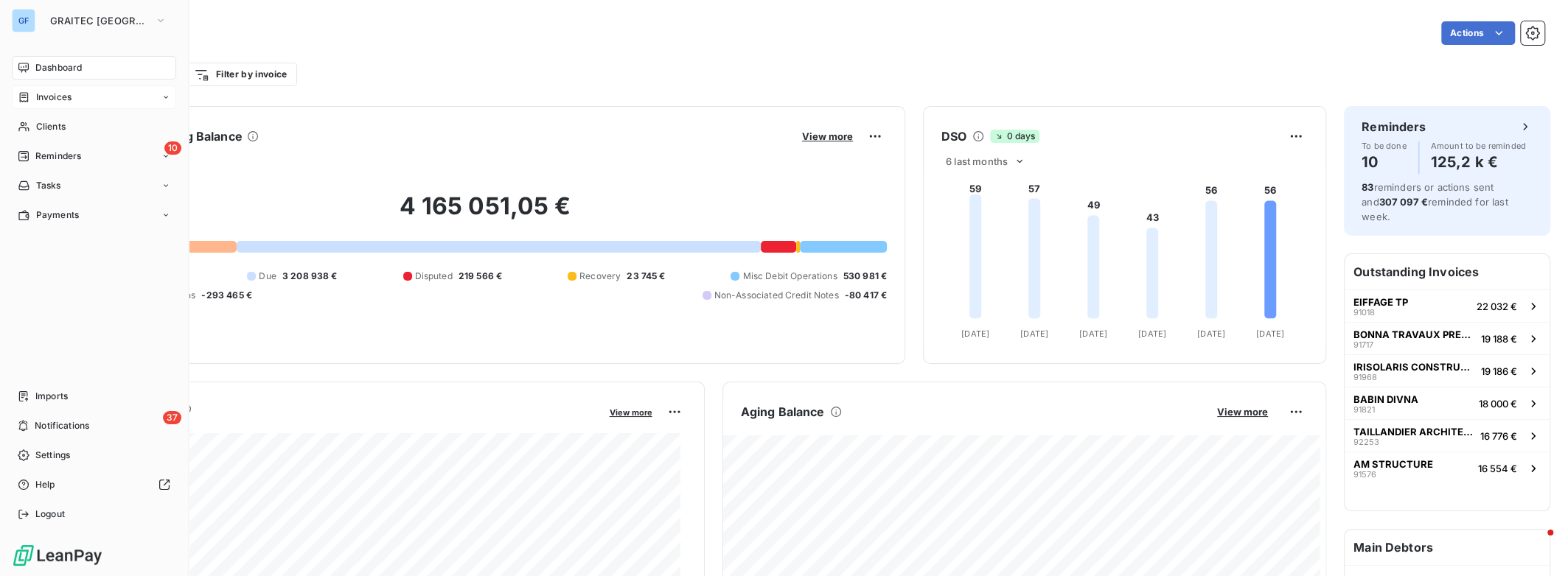
click at [45, 99] on span "Invoices" at bounding box center [53, 97] width 35 height 14
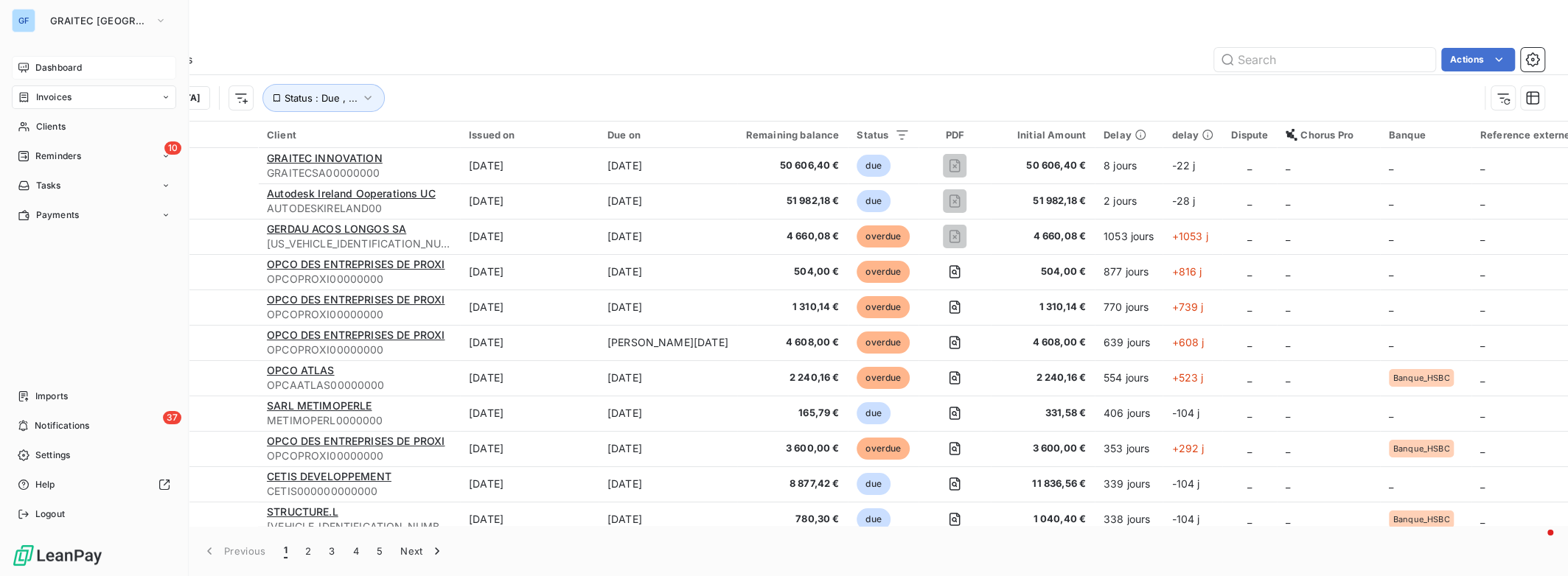
click at [23, 67] on icon at bounding box center [24, 67] width 12 height 12
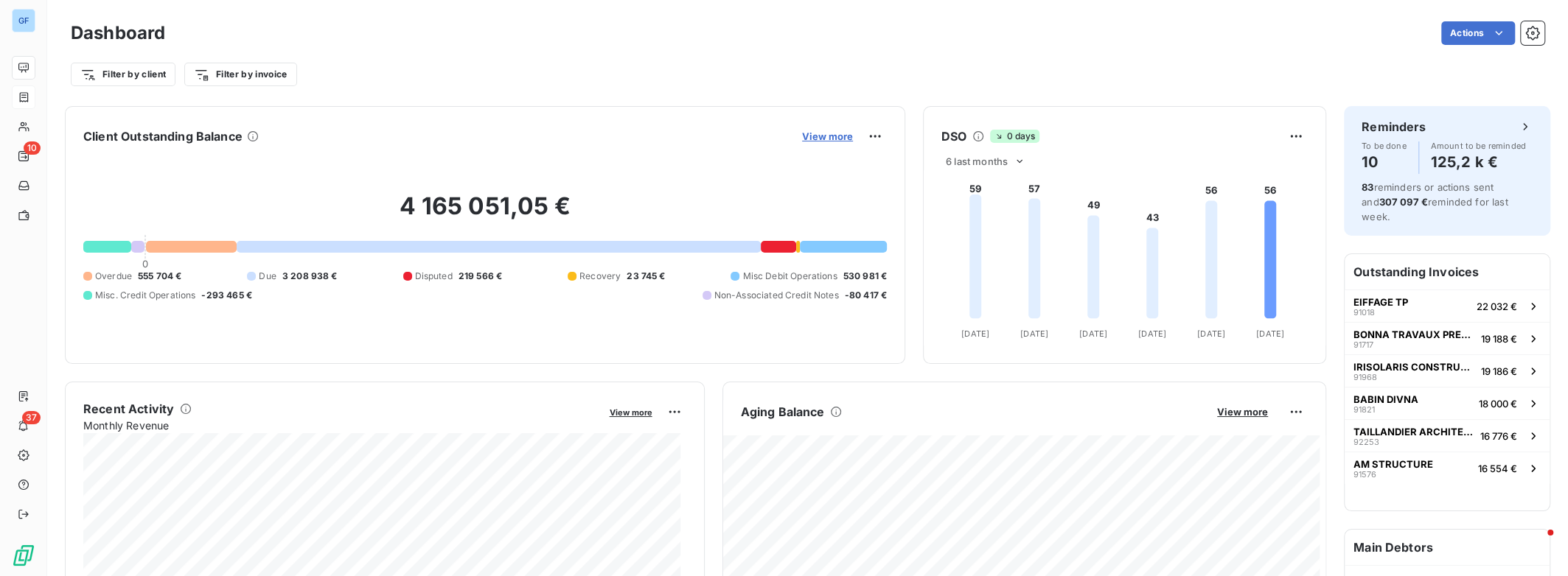
click at [822, 135] on span "View more" at bounding box center [827, 136] width 51 height 12
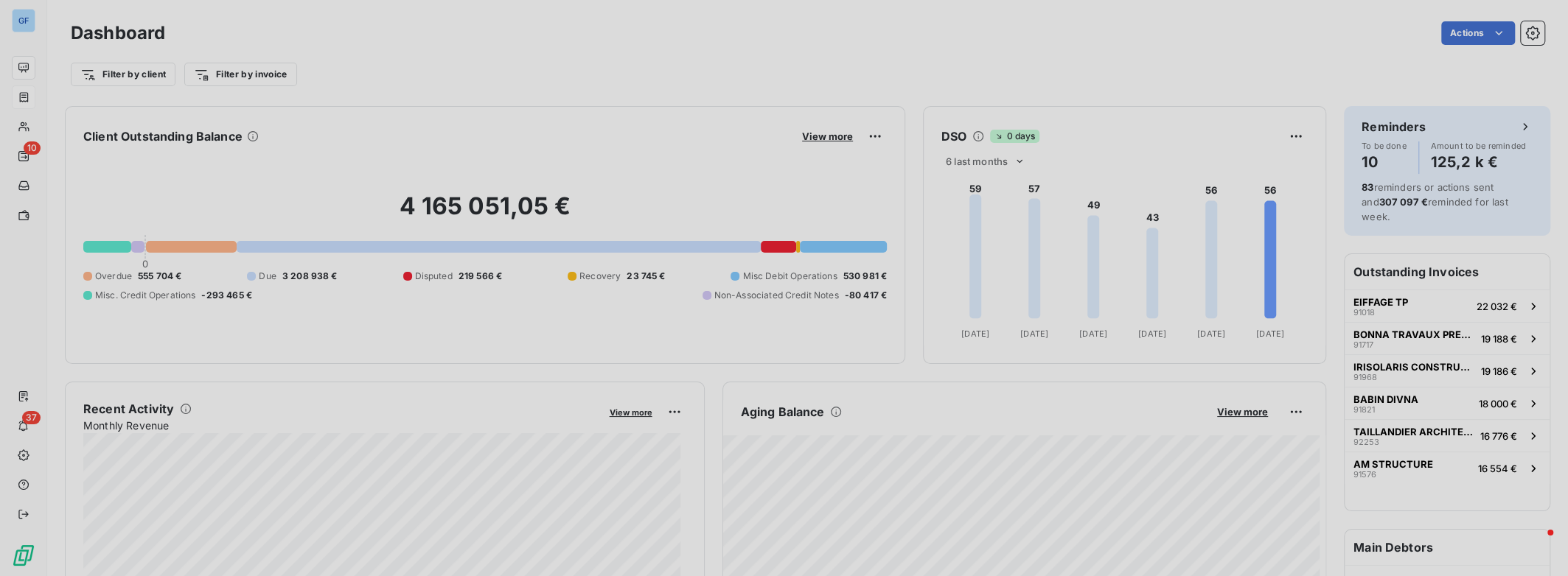
scroll to position [565, 554]
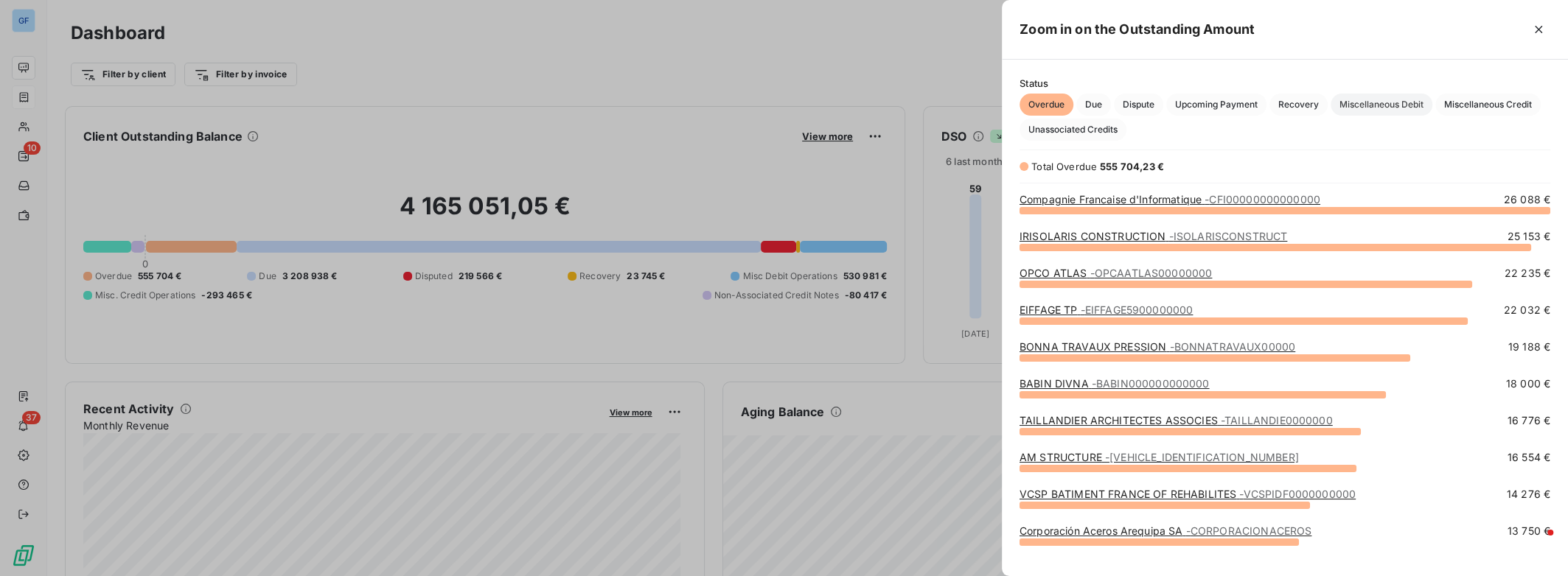
click at [1282, 104] on span "Miscellaneous Debit" at bounding box center [1381, 104] width 101 height 22
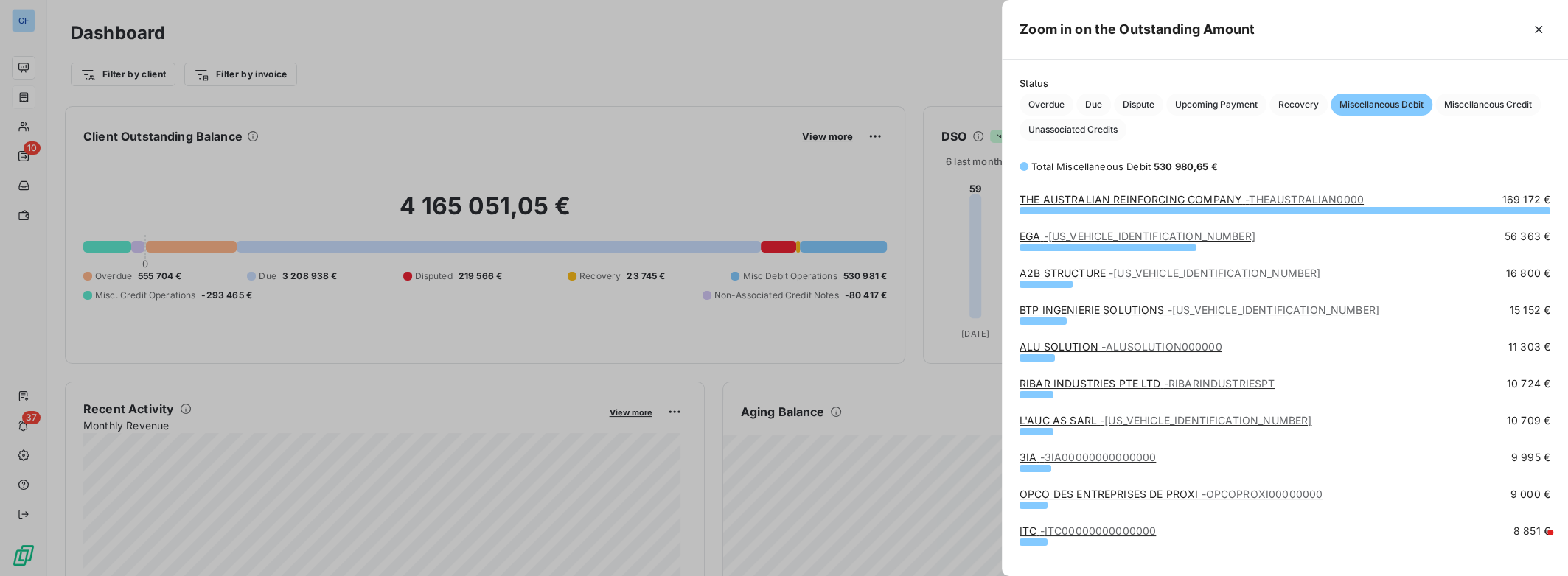
click at [1078, 348] on link "ALU SOLUTION - ALUSOLUTION000000" at bounding box center [1121, 347] width 203 height 13
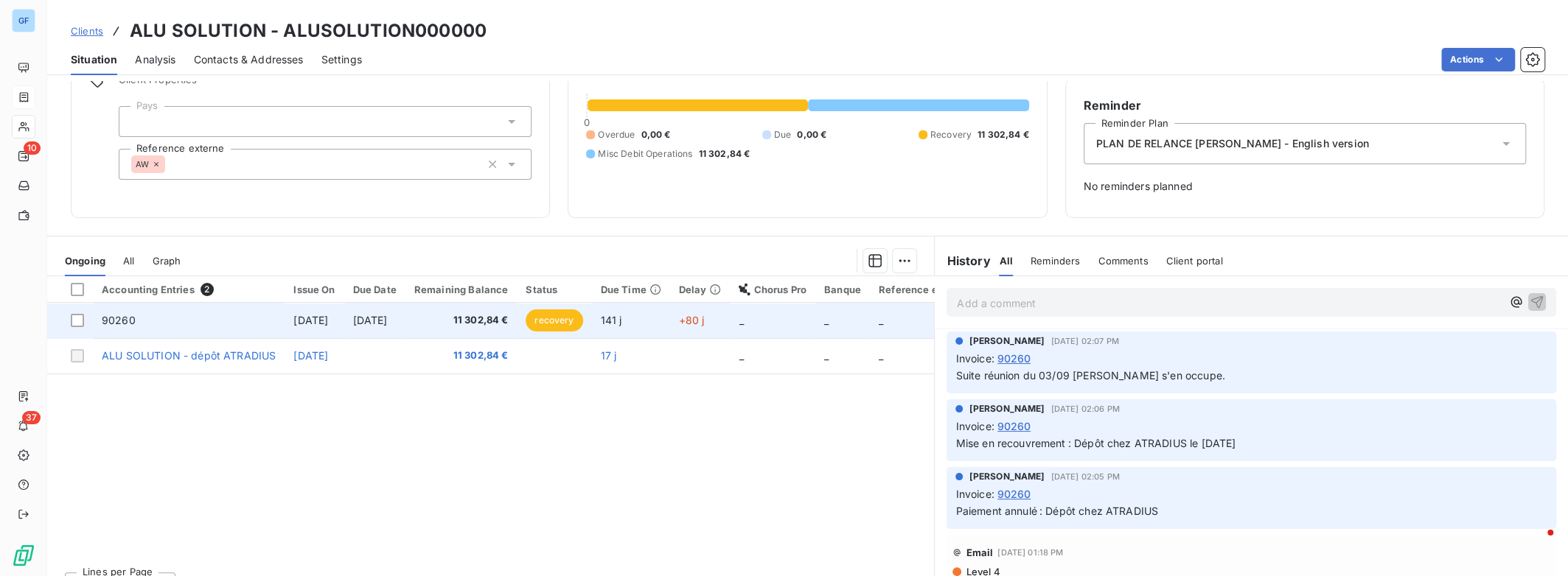
scroll to position [142, 0]
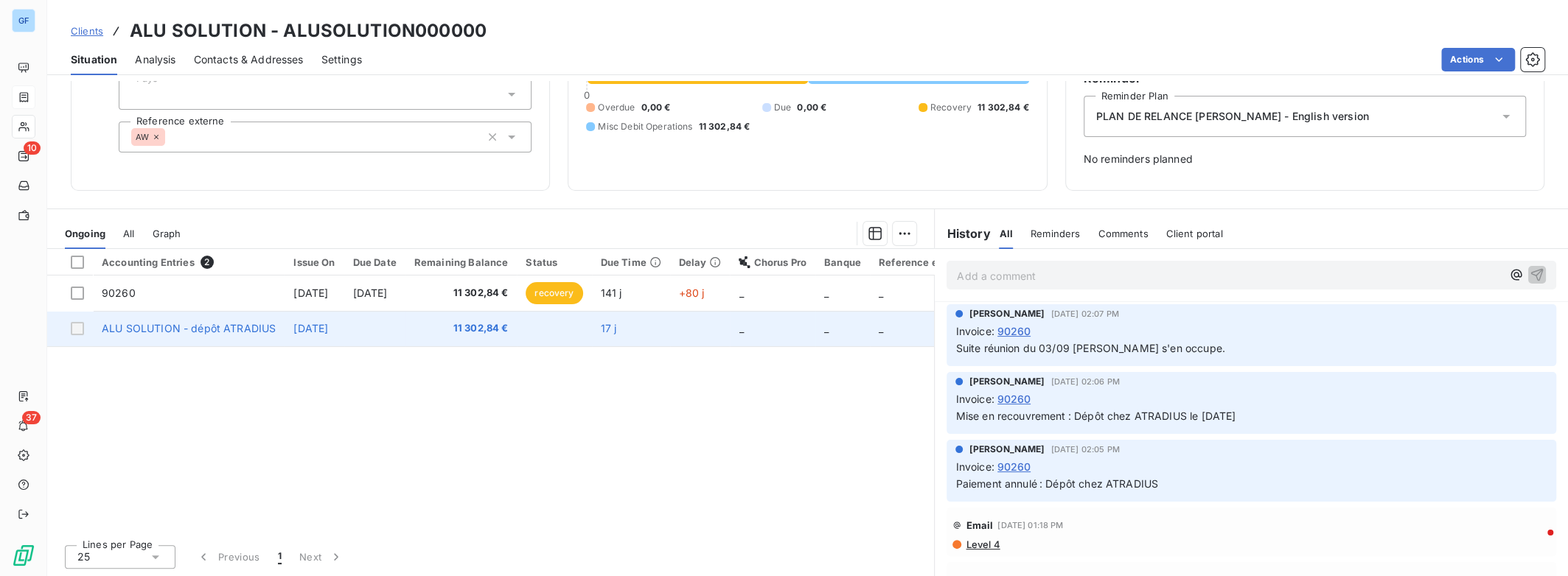
click at [229, 331] on span "ALU SOLUTION - dépôt ATRADIUS" at bounding box center [188, 329] width 174 height 13
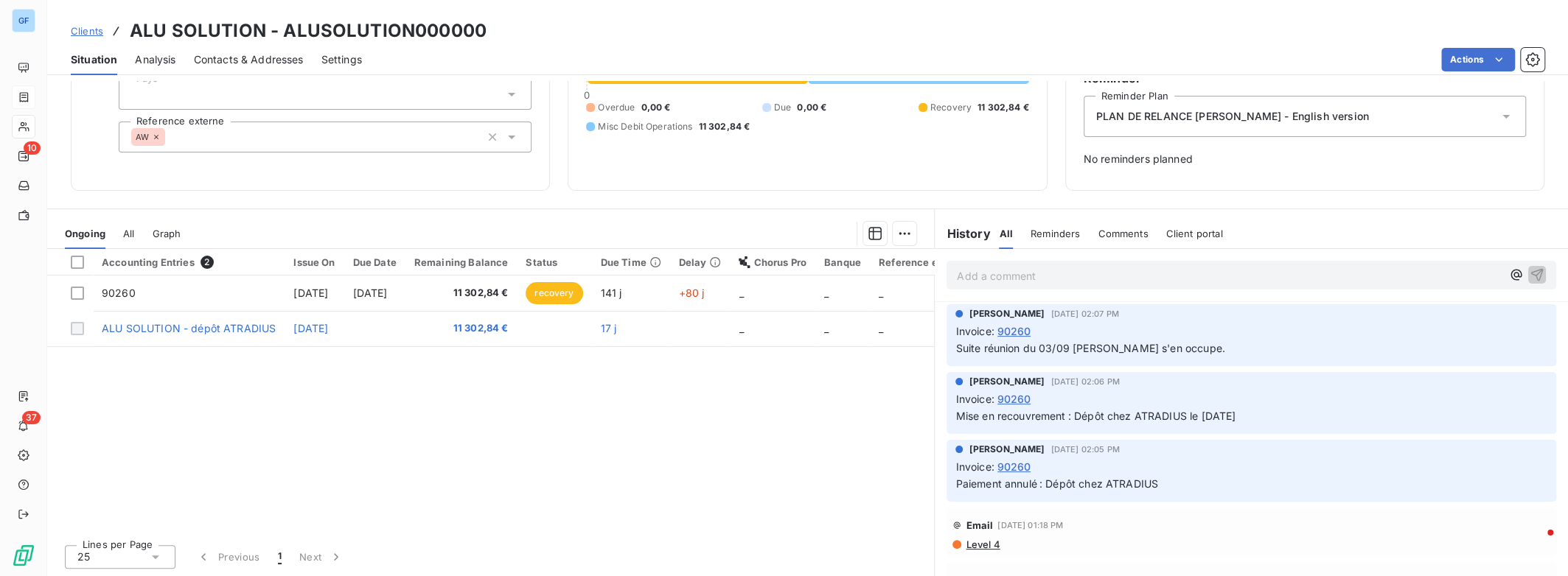
scroll to position [0, 0]
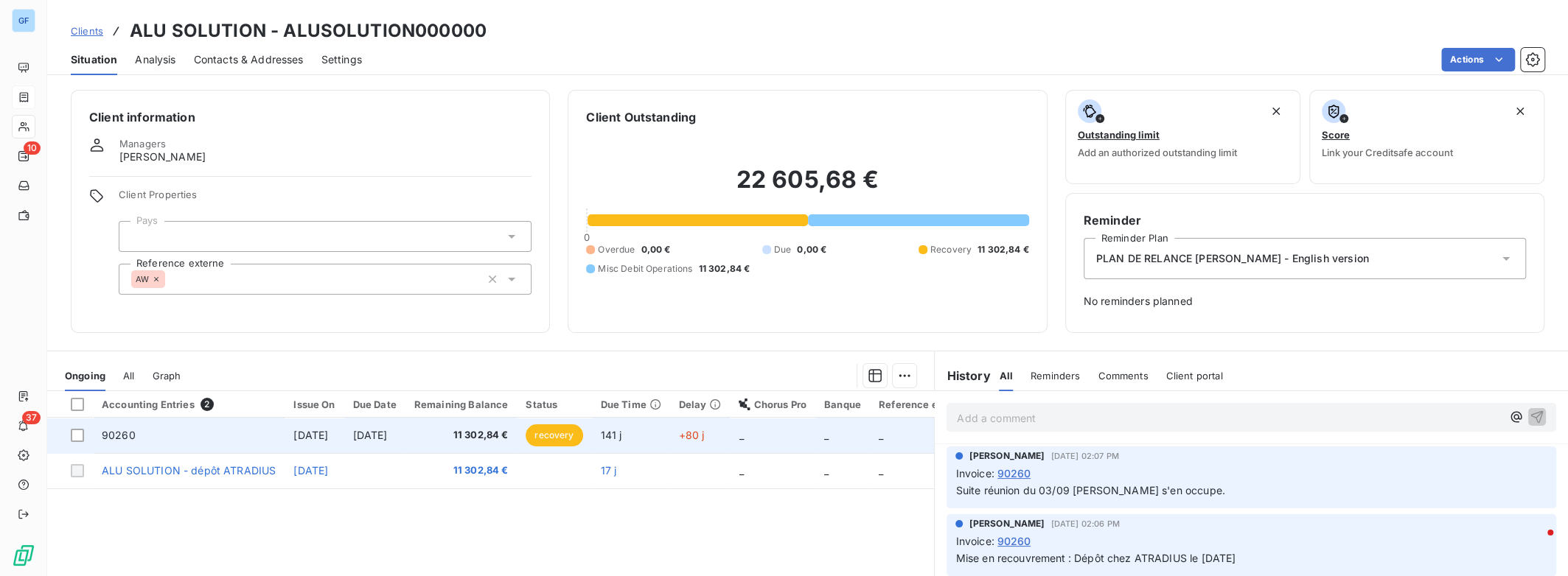
click at [508, 435] on span "11 302,84 €" at bounding box center [461, 436] width 94 height 14
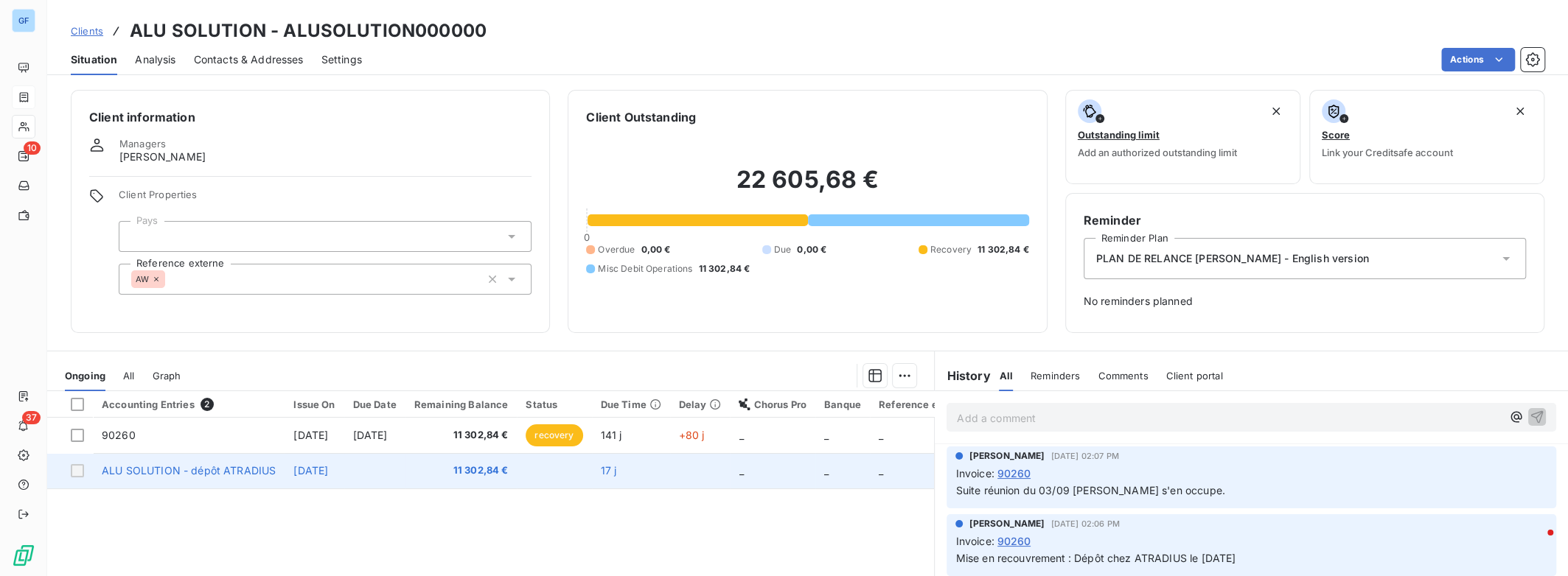
scroll to position [142, 0]
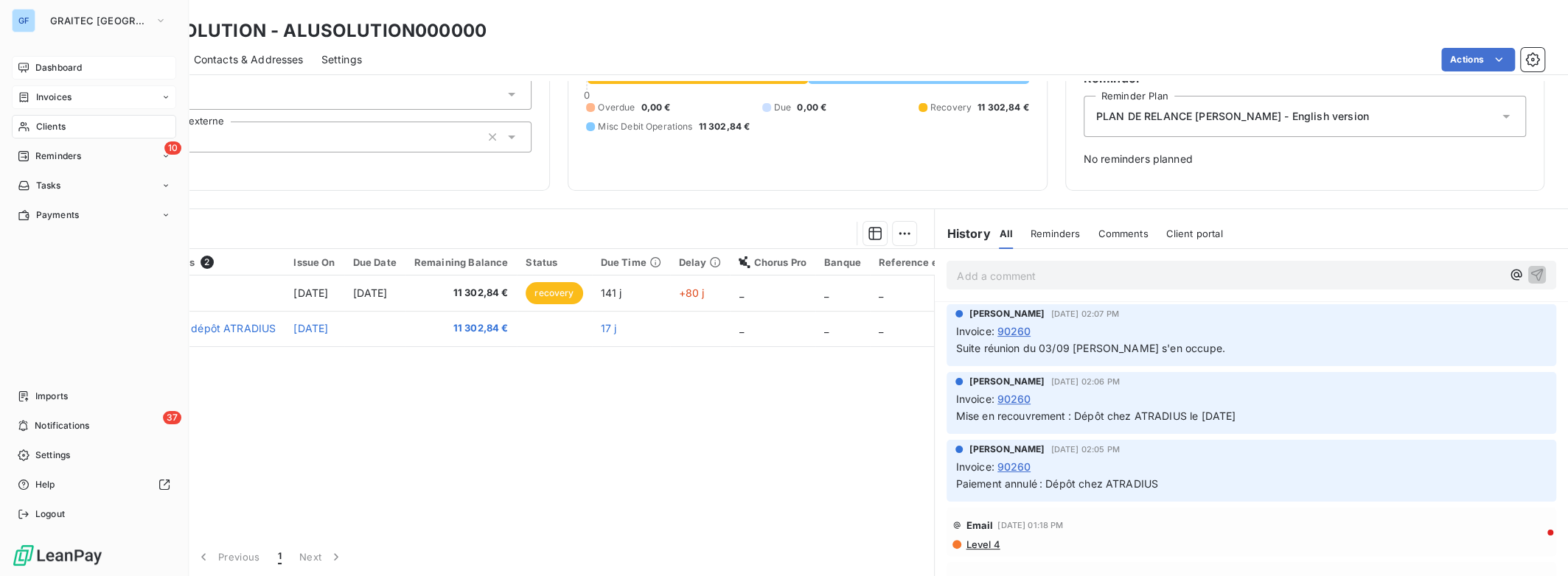
click at [43, 68] on span "Dashboard" at bounding box center [58, 68] width 46 height 14
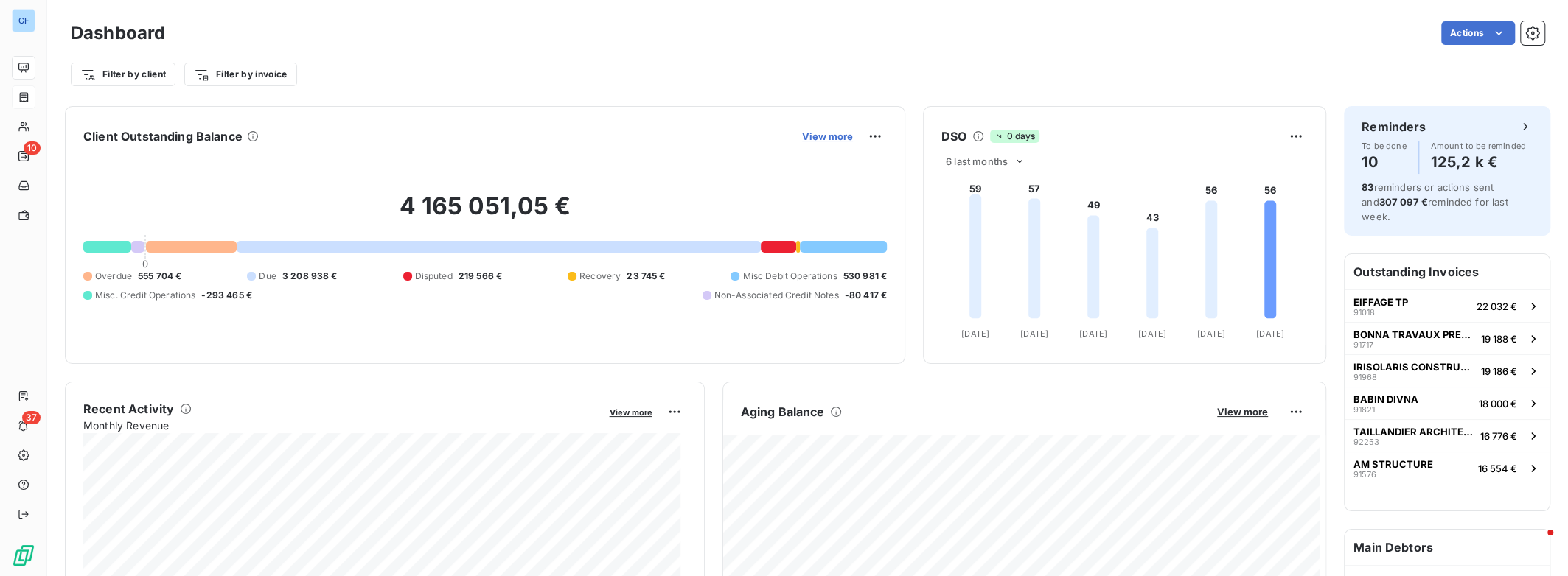
click at [827, 135] on span "View more" at bounding box center [827, 136] width 51 height 12
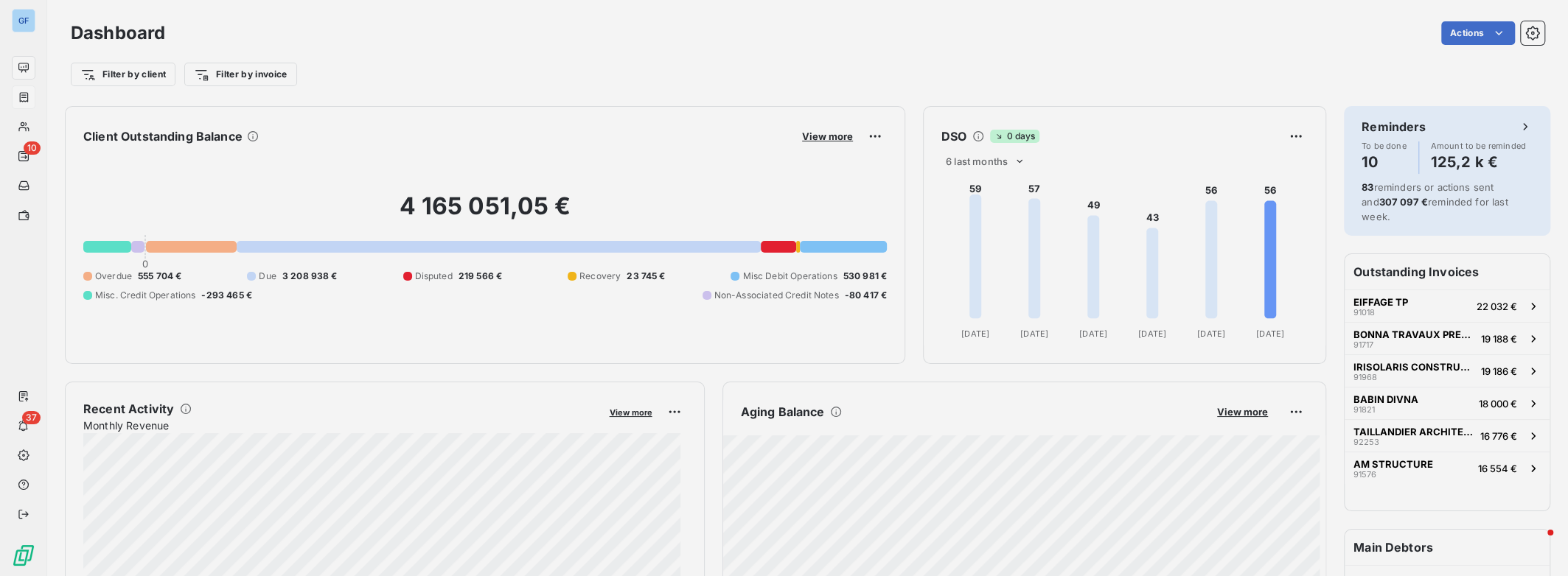
scroll to position [11, 11]
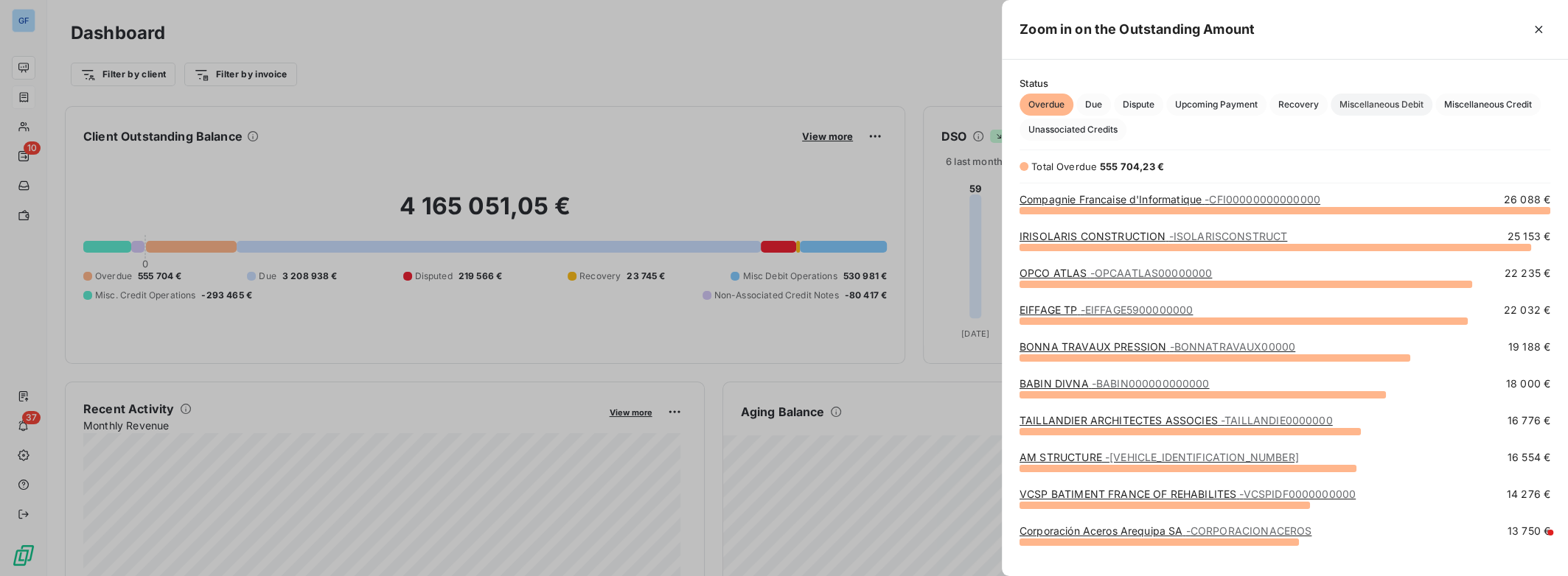
click at [1282, 103] on span "Miscellaneous Debit" at bounding box center [1381, 104] width 101 height 22
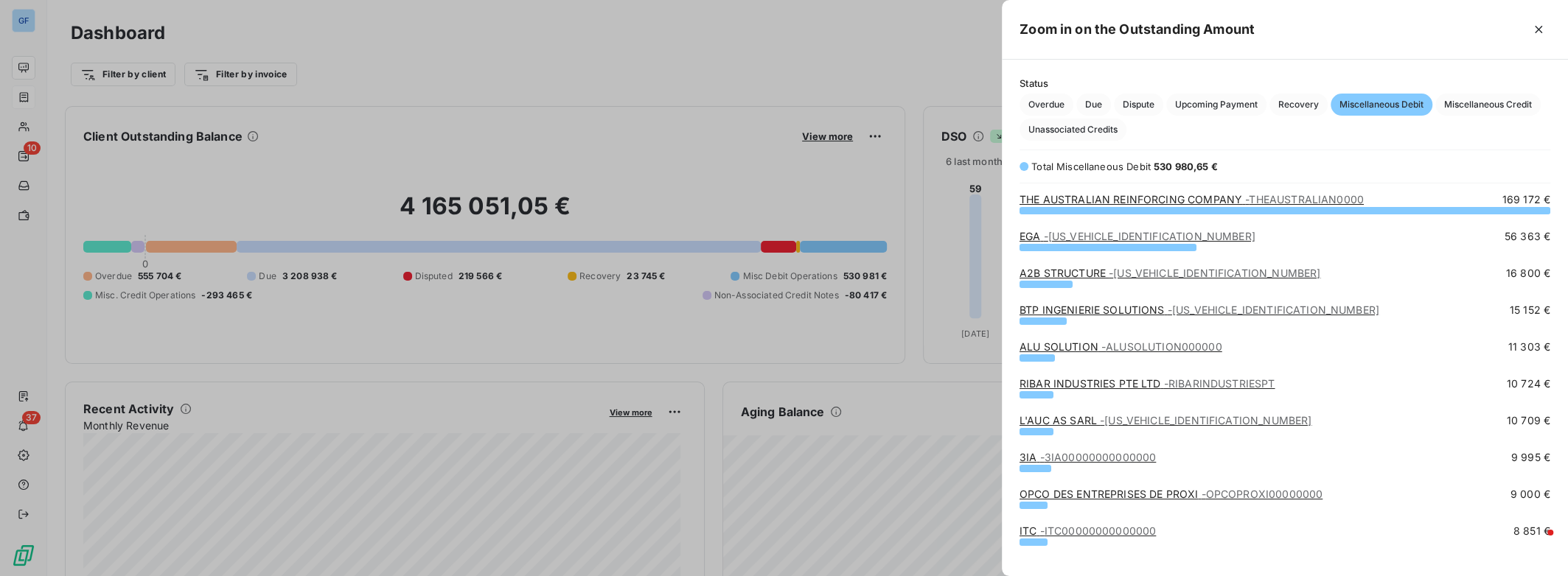
click at [1106, 383] on link "RIBAR INDUSTRIES PTE LTD - RIBARINDUSTRIESPT" at bounding box center [1147, 384] width 255 height 13
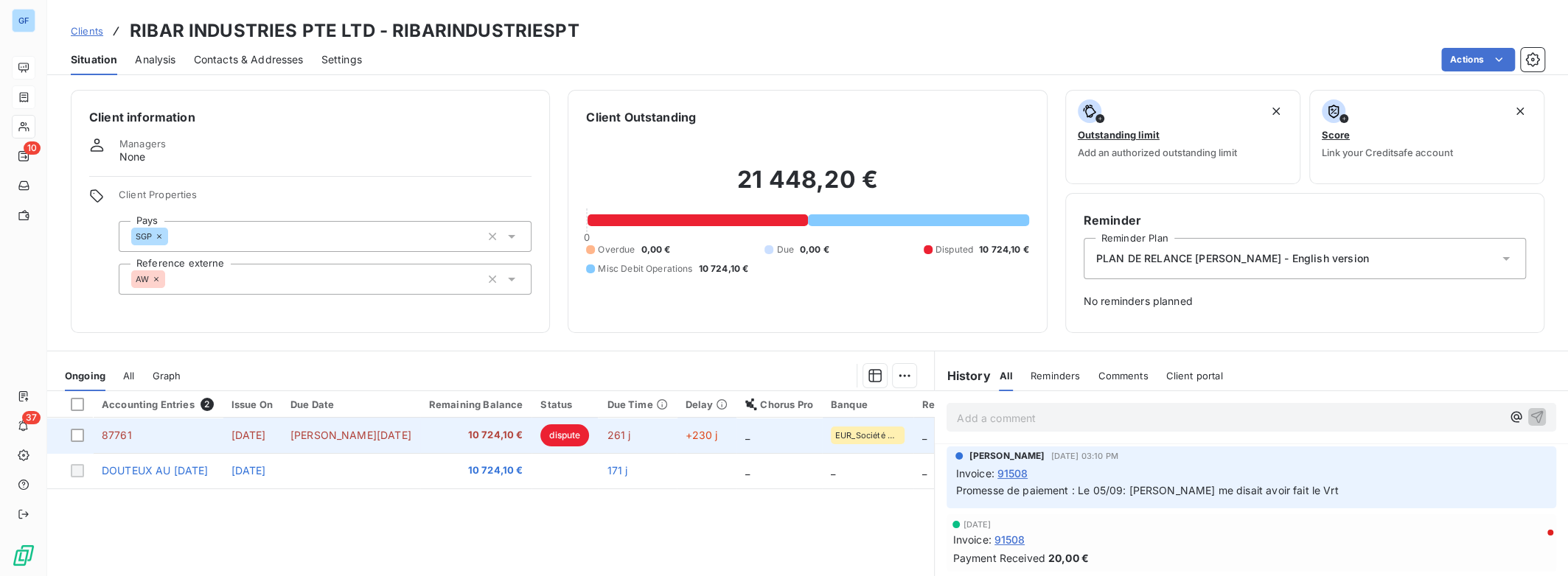
click at [541, 438] on span "dispute" at bounding box center [564, 436] width 49 height 22
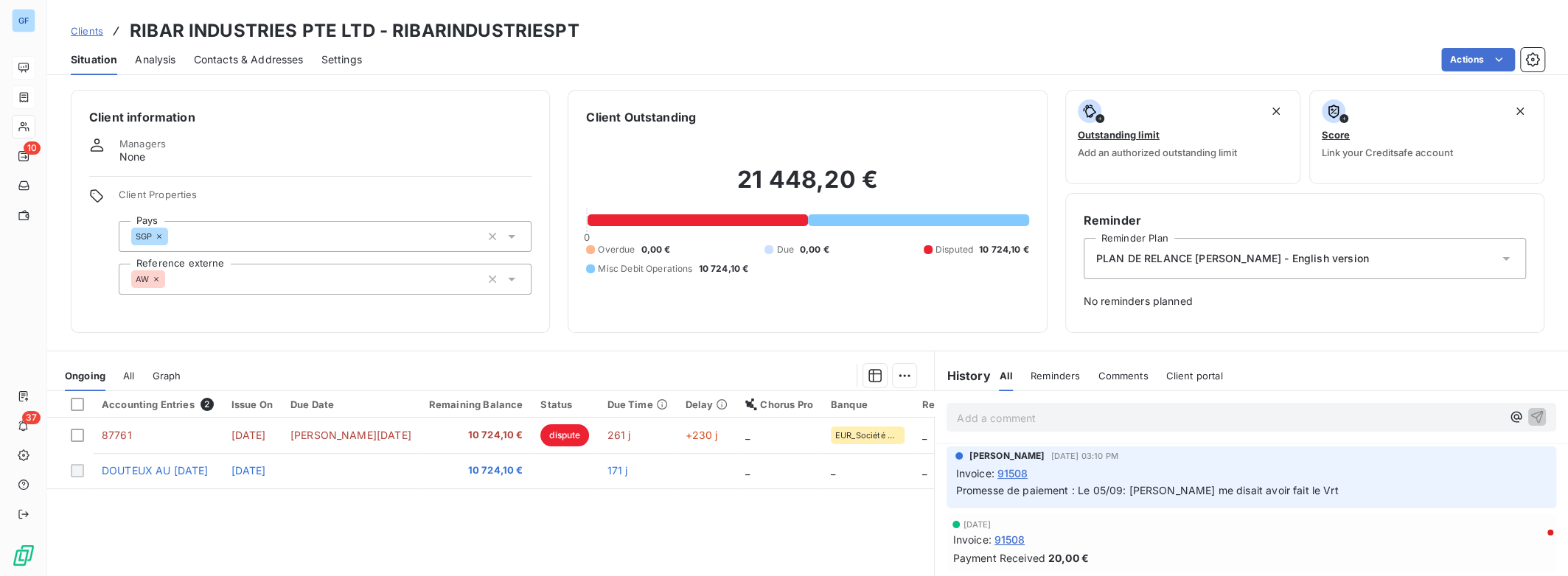
scroll to position [196, 0]
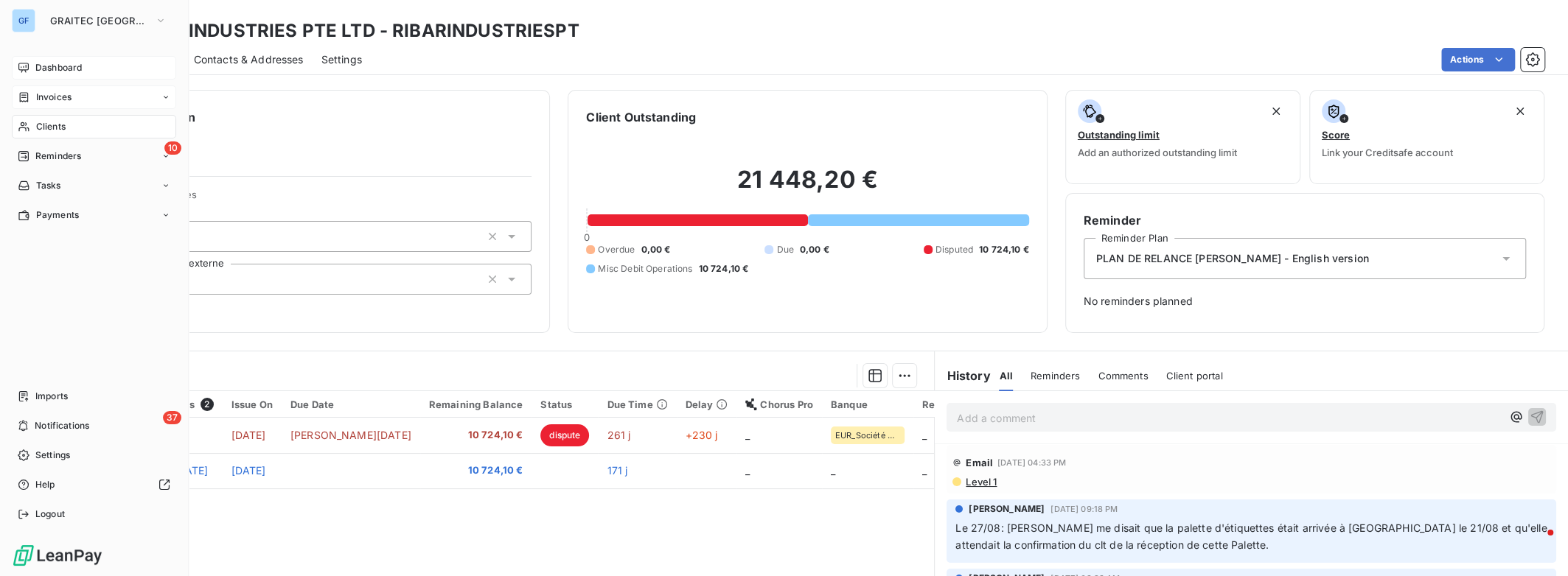
click at [77, 71] on span "Dashboard" at bounding box center [58, 68] width 46 height 14
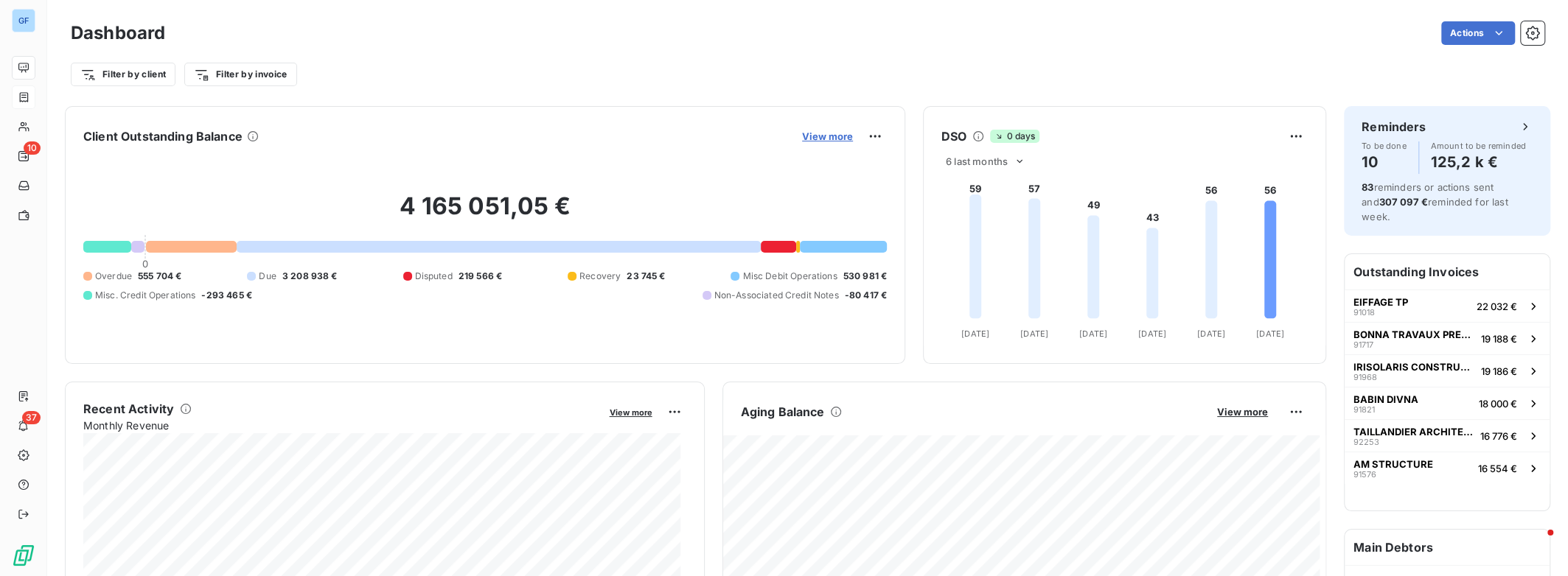
click at [822, 139] on span "View more" at bounding box center [827, 136] width 51 height 12
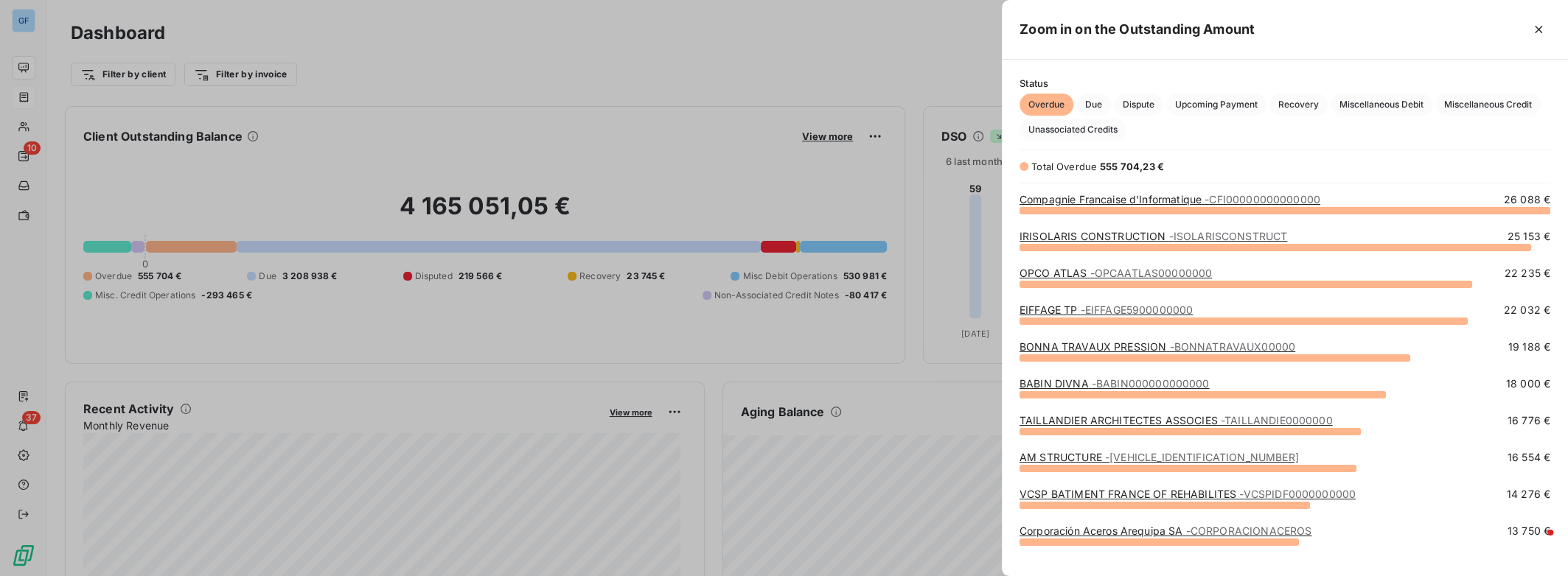
scroll to position [356, 554]
click at [1282, 106] on span "Miscellaneous Debit" at bounding box center [1381, 104] width 101 height 22
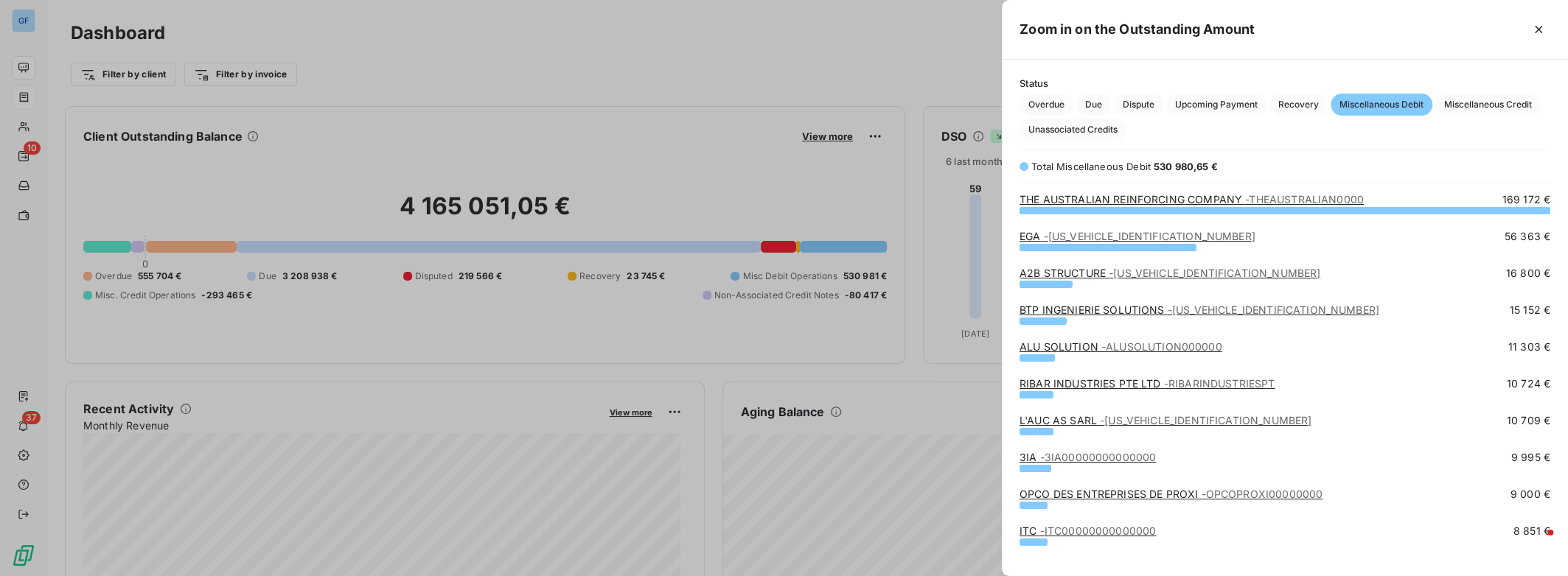
click at [1066, 419] on link "L'AUC AS SARL - [US_VEHICLE_IDENTIFICATION_NUMBER]" at bounding box center [1165, 420] width 292 height 13
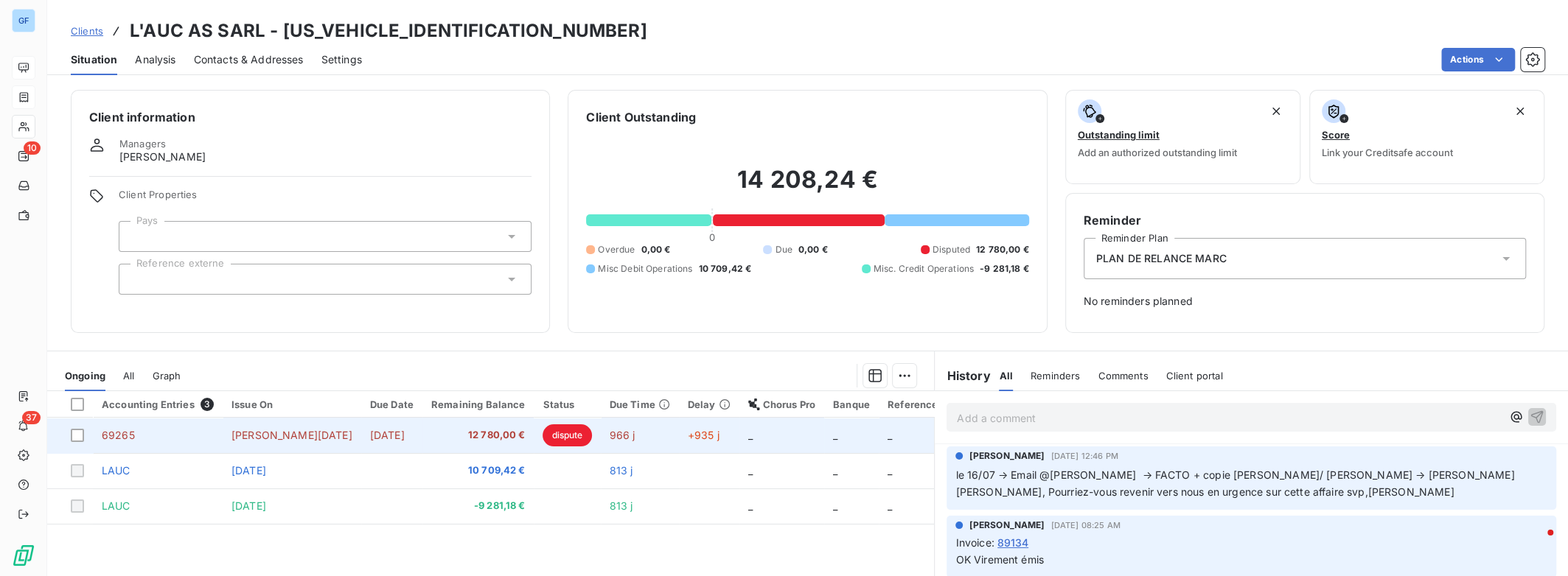
click at [543, 432] on span "dispute" at bounding box center [567, 436] width 49 height 22
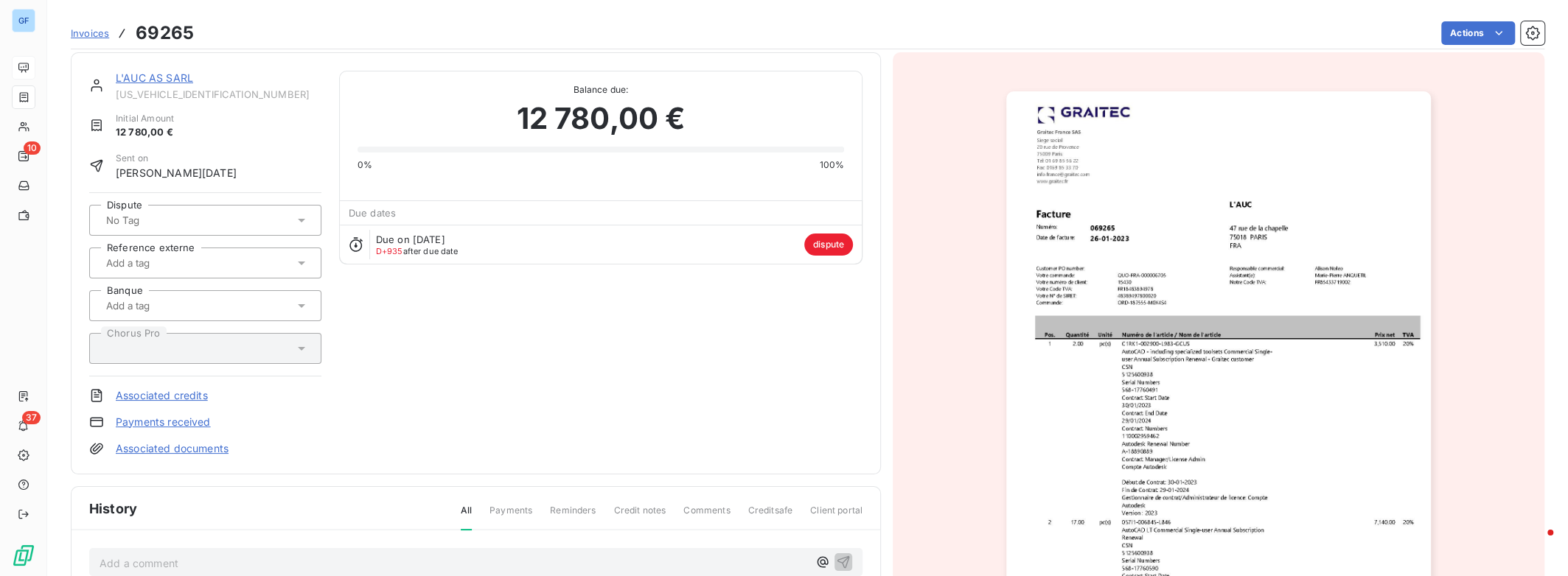
scroll to position [203, 0]
